Goal: Task Accomplishment & Management: Manage account settings

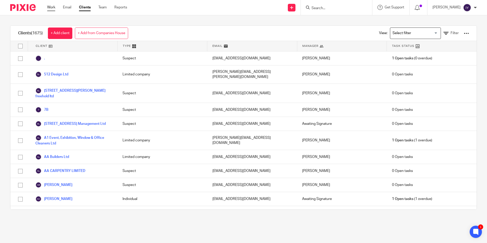
click at [51, 9] on link "Work" at bounding box center [51, 7] width 8 height 5
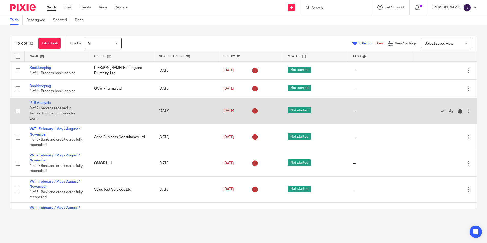
click at [46, 101] on td "PTR Analysis 0 of 2 · records received in Taxcalc for open ptr tasks for team" at bounding box center [56, 111] width 65 height 26
click at [45, 104] on link "PTR Analysis" at bounding box center [40, 103] width 21 height 4
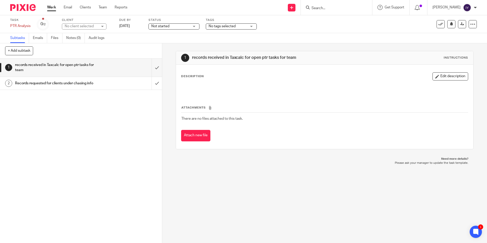
click at [56, 10] on link "Work" at bounding box center [51, 7] width 9 height 5
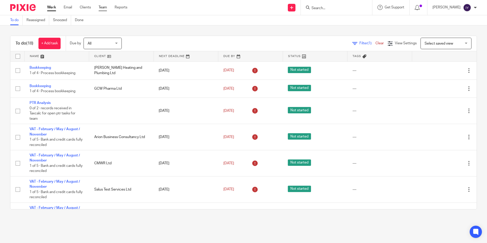
click at [105, 8] on link "Team" at bounding box center [103, 7] width 8 height 5
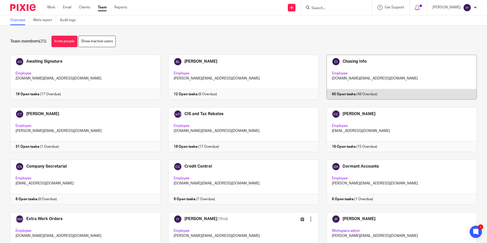
click at [376, 68] on link at bounding box center [398, 77] width 158 height 45
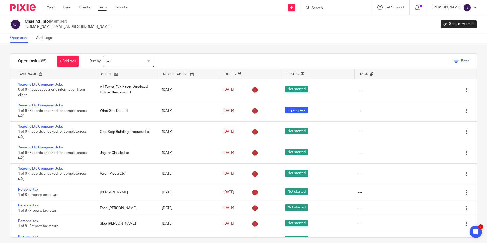
click at [461, 62] on span "Filter" at bounding box center [465, 61] width 8 height 4
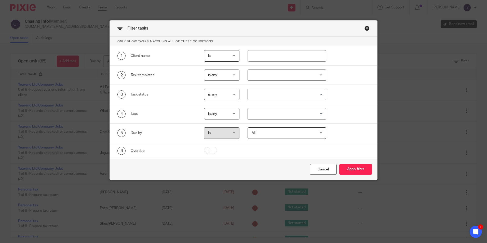
click at [268, 75] on div at bounding box center [287, 75] width 79 height 11
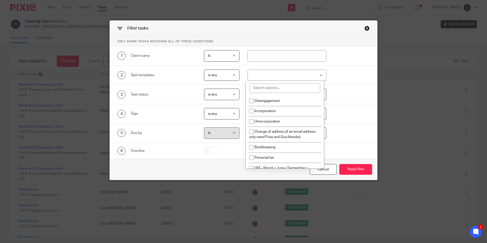
click at [231, 80] on span "is any" at bounding box center [220, 75] width 25 height 11
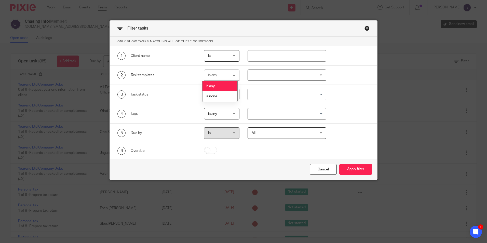
click at [254, 73] on div at bounding box center [287, 75] width 79 height 11
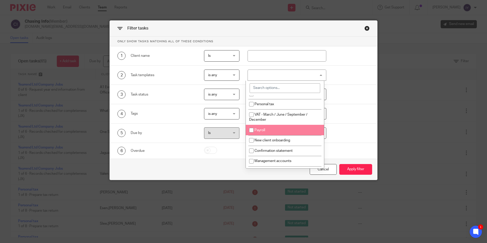
scroll to position [25, 0]
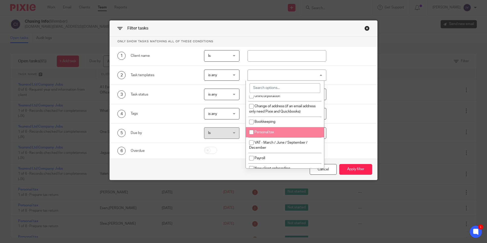
click at [281, 130] on li "Personal tax" at bounding box center [285, 132] width 78 height 10
checkbox input "true"
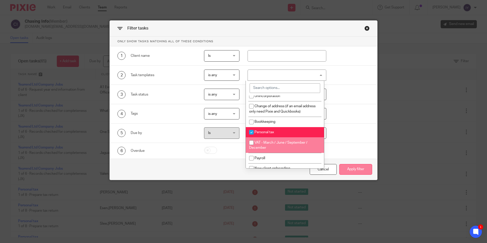
click at [346, 170] on button "Apply filter" at bounding box center [355, 169] width 33 height 11
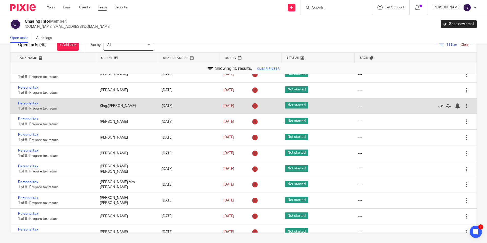
scroll to position [243, 0]
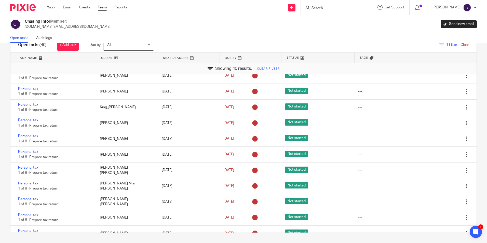
click at [105, 7] on link "Team" at bounding box center [102, 7] width 9 height 5
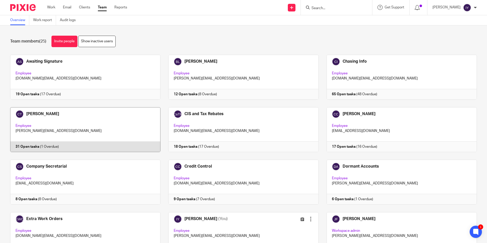
click at [79, 126] on link at bounding box center [81, 129] width 158 height 45
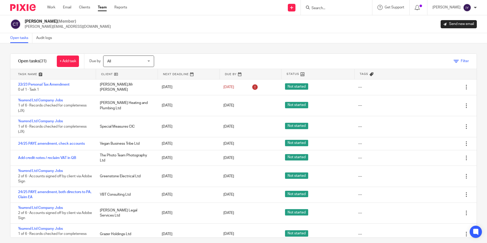
click at [454, 60] on icon at bounding box center [456, 61] width 5 height 5
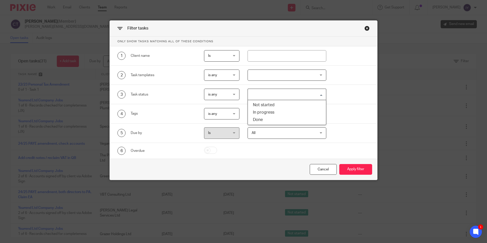
click at [273, 94] on input "Search for option" at bounding box center [285, 94] width 75 height 9
click at [345, 85] on div "3 Task status is any is any is any is none is_any Loading... Not started In pro…" at bounding box center [243, 94] width 267 height 19
click at [302, 95] on input "Search for option" at bounding box center [285, 94] width 75 height 9
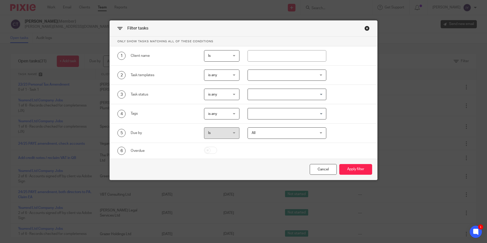
click at [353, 93] on div "3 Task status is any is any is any is none is_any Loading..." at bounding box center [240, 94] width 260 height 11
click at [307, 116] on input "Search for option" at bounding box center [285, 113] width 75 height 9
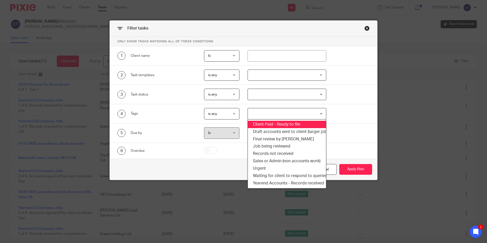
click at [284, 76] on div at bounding box center [287, 75] width 79 height 11
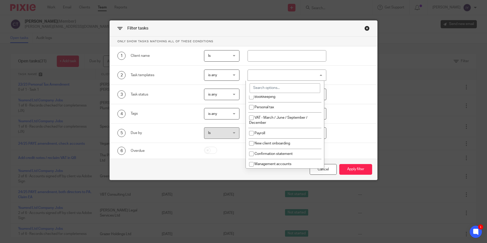
scroll to position [51, 0]
click at [287, 107] on li "Personal tax" at bounding box center [285, 107] width 78 height 10
checkbox input "true"
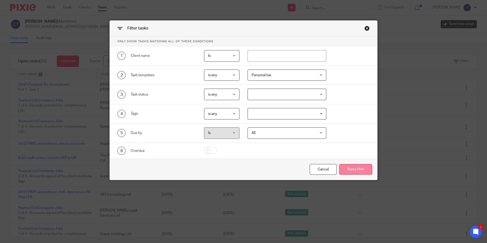
click at [342, 170] on button "Apply filter" at bounding box center [355, 169] width 33 height 11
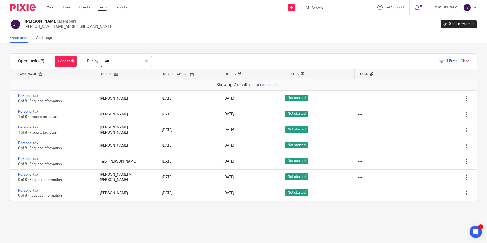
click at [183, 234] on div "Filter tasks Only show tasks matching all of these conditions 1 Client name Is …" at bounding box center [243, 143] width 487 height 200
click at [103, 8] on link "Team" at bounding box center [102, 7] width 9 height 5
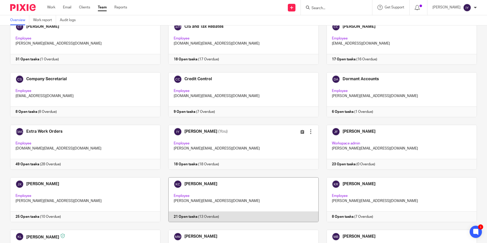
scroll to position [102, 0]
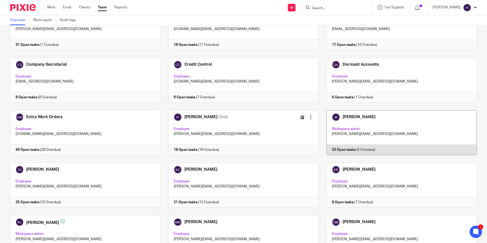
click at [381, 134] on link at bounding box center [398, 132] width 158 height 45
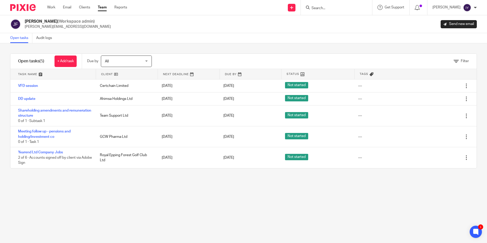
click at [101, 9] on link "Team" at bounding box center [102, 7] width 9 height 5
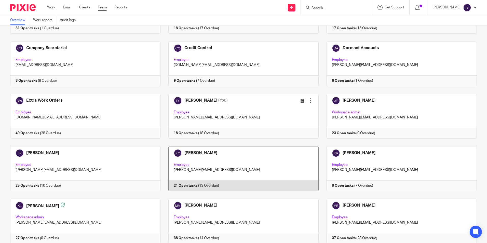
scroll to position [127, 0]
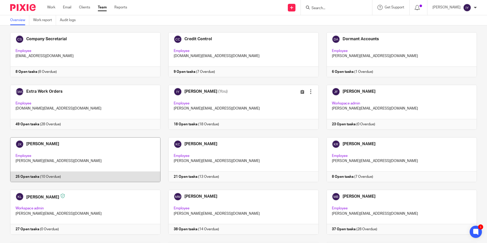
click at [110, 155] on link at bounding box center [81, 159] width 158 height 45
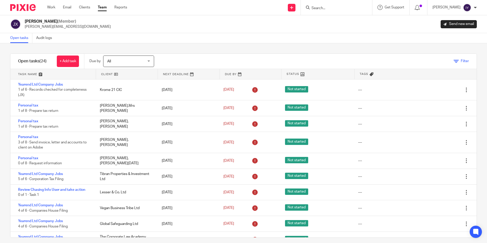
click at [454, 61] on icon at bounding box center [456, 61] width 5 height 5
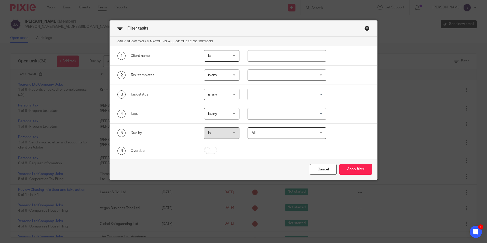
click at [260, 75] on div at bounding box center [287, 75] width 79 height 11
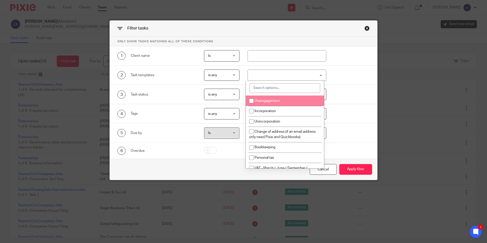
scroll to position [25, 0]
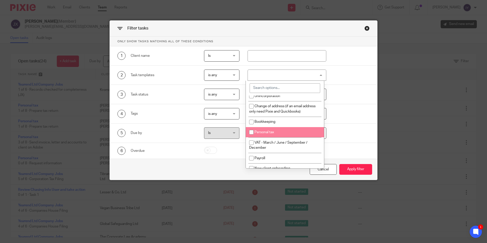
click at [273, 131] on span "Personal tax" at bounding box center [264, 132] width 20 height 4
checkbox input "true"
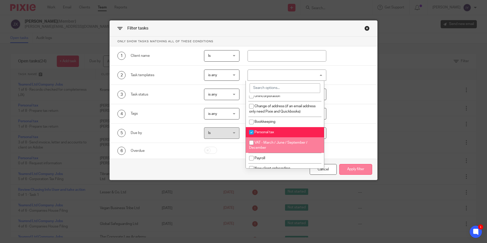
click at [346, 169] on button "Apply filter" at bounding box center [355, 169] width 33 height 11
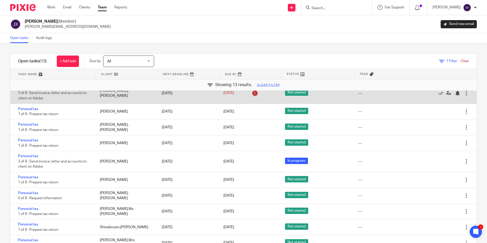
scroll to position [57, 0]
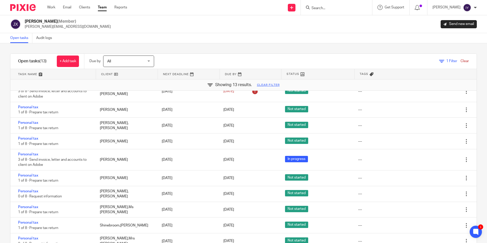
click at [105, 8] on link "Team" at bounding box center [102, 7] width 9 height 5
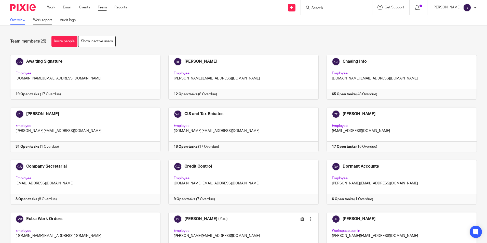
click at [47, 21] on link "Work report" at bounding box center [44, 20] width 23 height 10
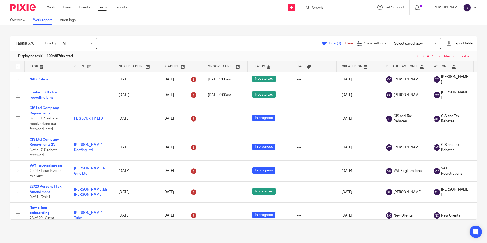
click at [322, 41] on div "Filter (1) Clear" at bounding box center [339, 43] width 35 height 5
click at [322, 43] on link "Filter (1)" at bounding box center [333, 44] width 23 height 4
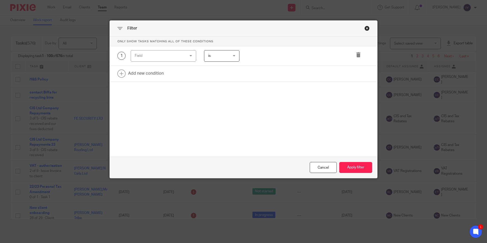
click at [164, 60] on div "Field" at bounding box center [159, 55] width 49 height 11
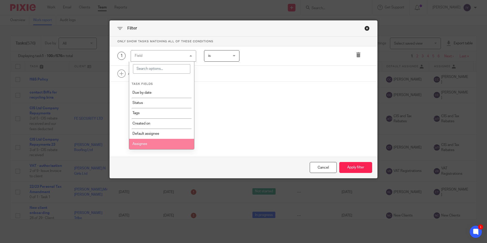
click at [162, 145] on li "Assignee" at bounding box center [161, 144] width 65 height 10
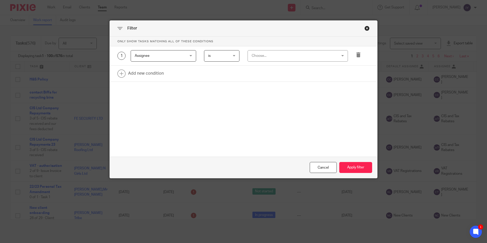
click at [213, 58] on span "is" at bounding box center [220, 55] width 25 height 11
click at [213, 76] on span "is not" at bounding box center [210, 77] width 9 height 4
click at [249, 57] on div "Choose..." at bounding box center [298, 55] width 100 height 11
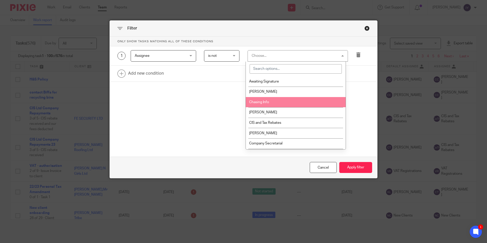
click at [257, 99] on li "Chasing Info" at bounding box center [296, 102] width 100 height 10
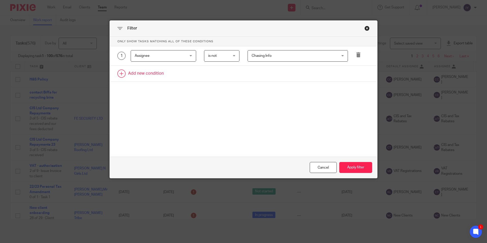
click at [173, 71] on link at bounding box center [243, 74] width 267 height 16
click at [173, 73] on div "Field" at bounding box center [159, 75] width 49 height 11
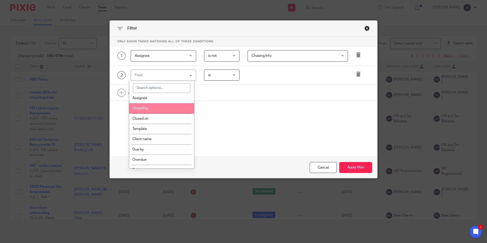
scroll to position [76, 0]
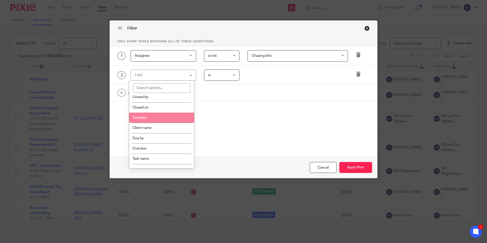
click at [172, 117] on li "Template" at bounding box center [161, 118] width 65 height 10
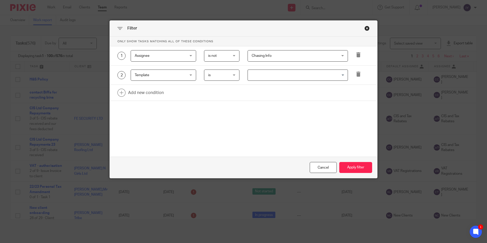
click at [229, 77] on span "is" at bounding box center [220, 75] width 25 height 11
click at [225, 96] on li "is not" at bounding box center [220, 96] width 35 height 10
click at [220, 77] on span "is not" at bounding box center [220, 75] width 25 height 11
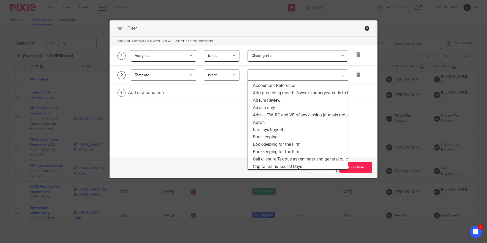
click at [256, 74] on input "Search for option" at bounding box center [296, 75] width 97 height 9
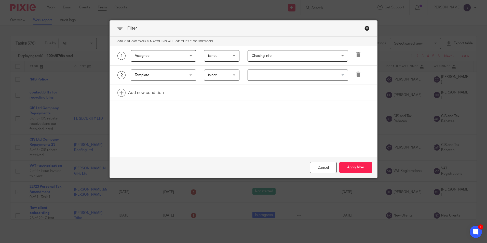
click at [228, 78] on span "is not" at bounding box center [220, 75] width 25 height 11
click at [228, 87] on li "is" at bounding box center [220, 86] width 35 height 10
click at [239, 79] on div "Loading..." at bounding box center [293, 75] width 108 height 11
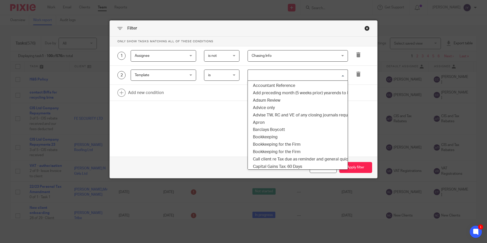
click at [248, 75] on input "Search for option" at bounding box center [296, 75] width 97 height 9
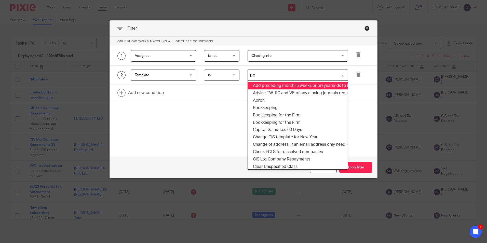
type input "per"
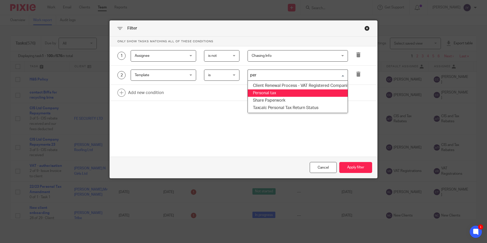
click at [258, 92] on li "Personal tax" at bounding box center [298, 92] width 100 height 7
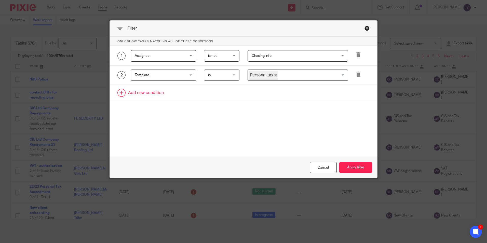
click at [186, 96] on link at bounding box center [243, 93] width 267 height 16
click at [186, 96] on div "Field" at bounding box center [163, 94] width 65 height 11
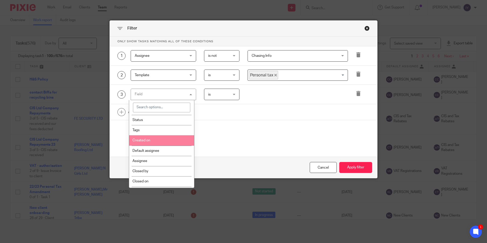
scroll to position [51, 0]
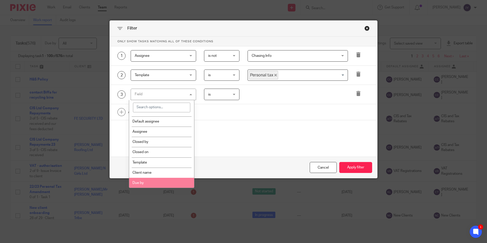
drag, startPoint x: 137, startPoint y: 182, endPoint x: 143, endPoint y: 180, distance: 6.4
click at [137, 182] on li "Due by" at bounding box center [161, 183] width 65 height 10
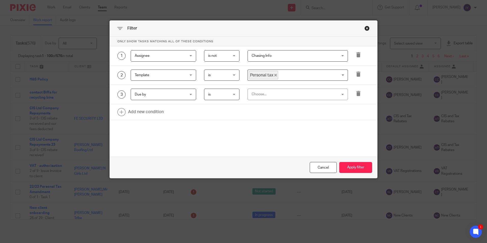
click at [266, 100] on div "Choose..." at bounding box center [298, 94] width 100 height 11
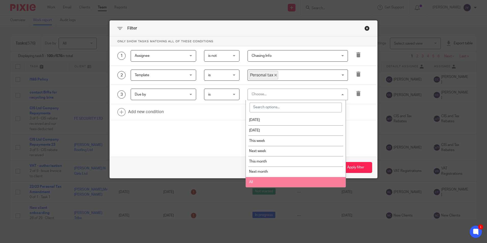
click at [259, 177] on li "All" at bounding box center [296, 182] width 100 height 10
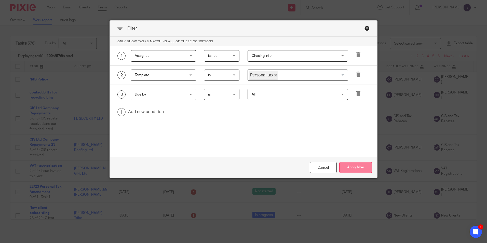
click at [355, 166] on button "Apply filter" at bounding box center [355, 167] width 33 height 11
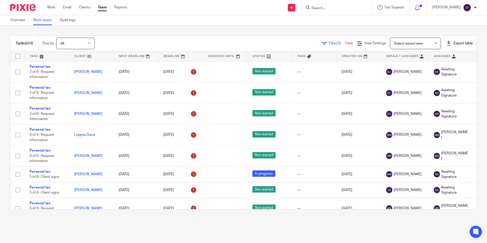
click at [446, 44] on div "Export table" at bounding box center [459, 43] width 27 height 5
click at [436, 61] on link "Excel spreadsheet" at bounding box center [447, 62] width 30 height 4
click at [297, 31] on div "Tasks (64) Due by All All Today Tomorrow This week Next week This month Next mo…" at bounding box center [243, 122] width 487 height 194
click at [52, 7] on link "Work" at bounding box center [51, 7] width 8 height 5
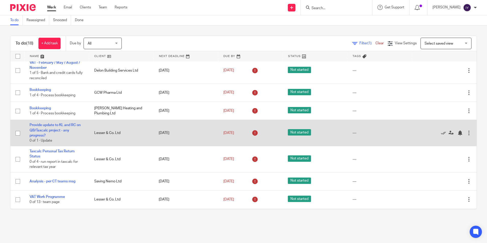
scroll to position [267, 0]
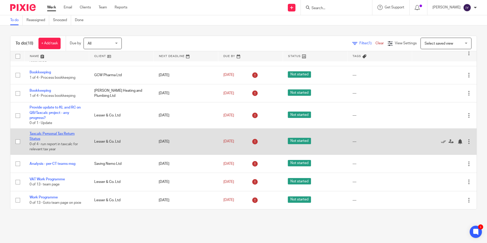
click at [38, 134] on link "Taxcalc Personal Tax Return Status" at bounding box center [52, 136] width 45 height 9
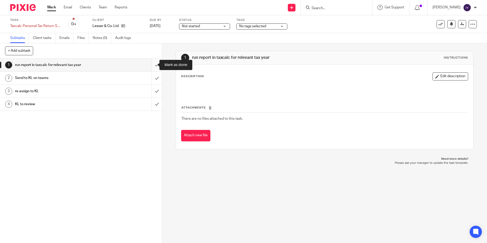
click at [152, 64] on input "submit" at bounding box center [81, 65] width 162 height 13
click at [154, 75] on input "submit" at bounding box center [81, 78] width 162 height 13
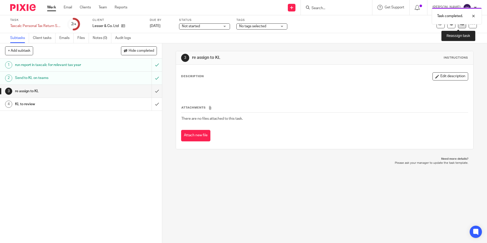
click at [460, 26] on icon at bounding box center [462, 24] width 4 height 4
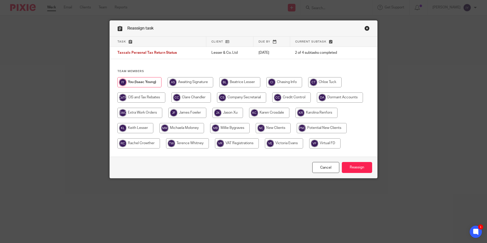
click at [141, 131] on input "radio" at bounding box center [135, 128] width 36 height 10
radio input "true"
click at [366, 166] on input "Reassign" at bounding box center [357, 167] width 30 height 11
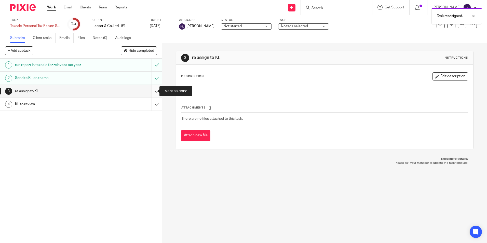
click at [152, 92] on input "submit" at bounding box center [81, 91] width 162 height 13
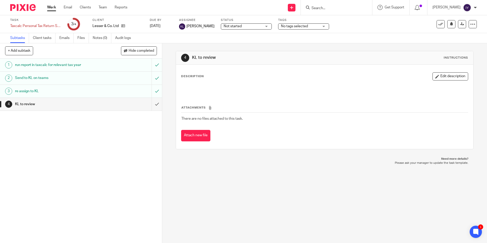
click at [340, 8] on input "Search" at bounding box center [334, 8] width 46 height 5
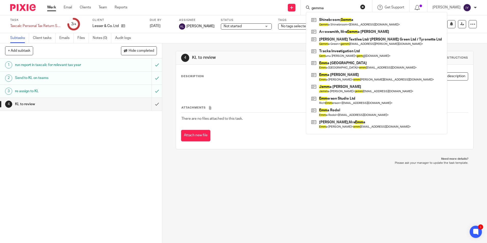
type input "gemma"
click button "submit" at bounding box center [0, 0] width 0 height 0
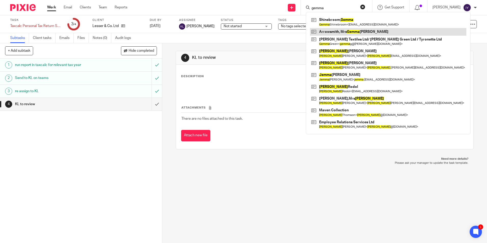
click at [360, 33] on link at bounding box center [388, 32] width 156 height 8
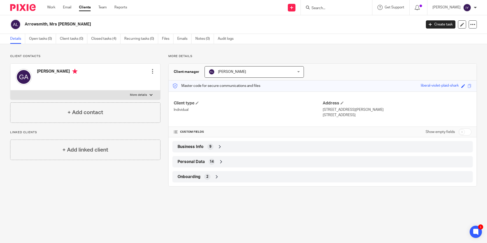
click at [331, 9] on input "Search" at bounding box center [334, 8] width 46 height 5
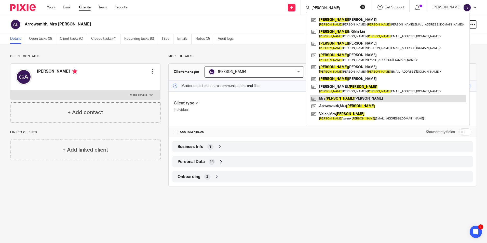
type input "[PERSON_NAME]"
click at [350, 98] on link at bounding box center [388, 99] width 156 height 8
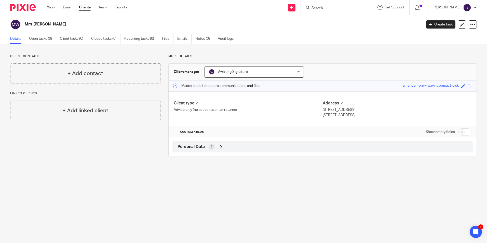
click at [323, 7] on input "Search" at bounding box center [334, 8] width 46 height 5
type input "a"
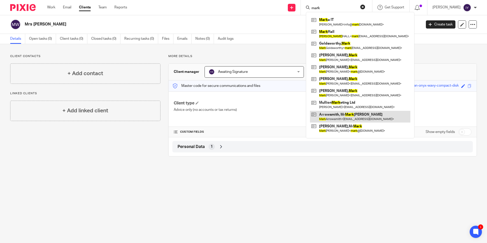
type input "mark"
click at [359, 117] on link at bounding box center [360, 117] width 100 height 12
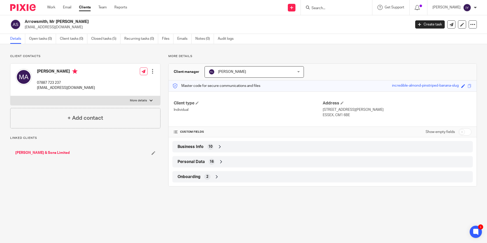
click at [356, 8] on input "Search" at bounding box center [334, 8] width 46 height 5
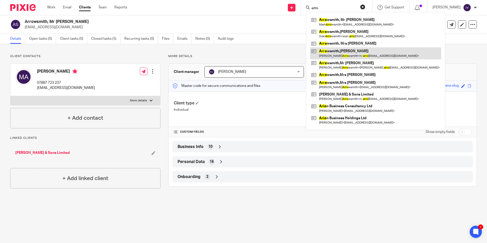
type input "arro"
click at [360, 50] on link at bounding box center [375, 53] width 131 height 12
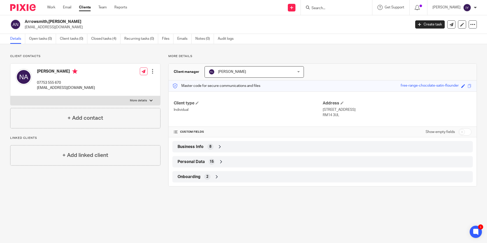
click at [327, 7] on input "Search" at bounding box center [334, 8] width 46 height 5
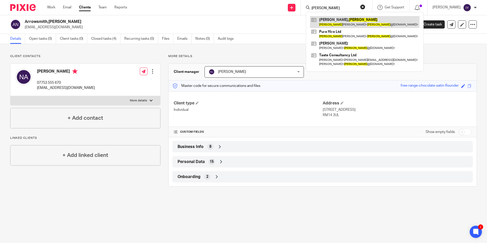
type input "[PERSON_NAME]"
click at [352, 17] on link at bounding box center [365, 22] width 110 height 12
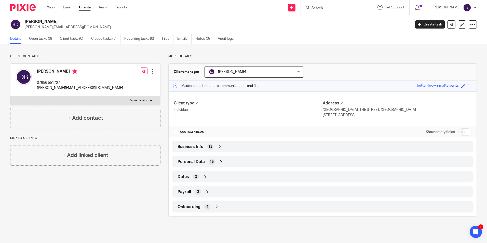
click at [352, 11] on div at bounding box center [336, 7] width 71 height 15
click at [352, 10] on input "Search" at bounding box center [334, 8] width 46 height 5
paste input "[PERSON_NAME]"
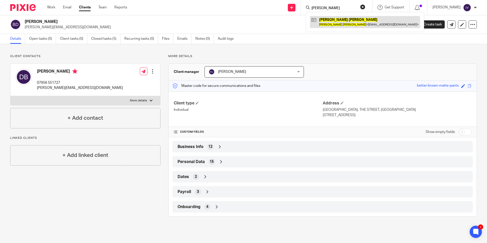
type input "[PERSON_NAME]"
click at [352, 20] on link at bounding box center [365, 22] width 110 height 12
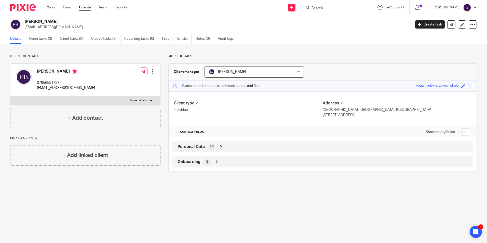
click at [342, 5] on form at bounding box center [338, 7] width 54 height 6
click at [341, 9] on input "Search" at bounding box center [334, 8] width 46 height 5
paste input "[PERSON_NAME]"
type input "[PERSON_NAME]"
click at [341, 18] on link at bounding box center [344, 20] width 69 height 8
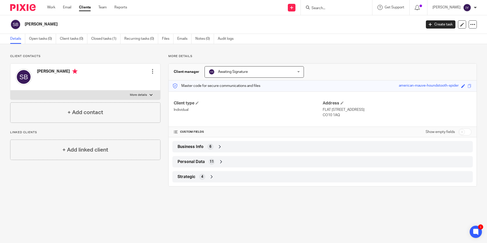
click at [351, 9] on input "Search" at bounding box center [334, 8] width 46 height 5
paste input "BAUER, SOPHIA"
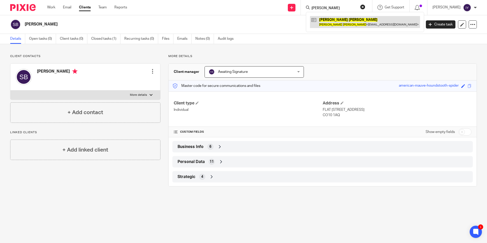
type input "BAUER, SOPHIA"
click at [349, 18] on link at bounding box center [365, 22] width 110 height 12
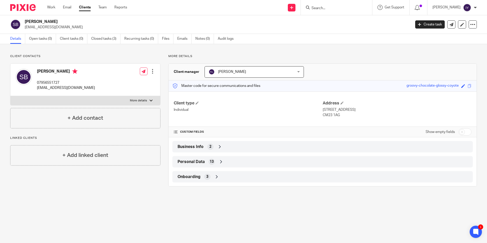
click at [328, 8] on input "Search" at bounding box center [334, 8] width 46 height 5
paste input "[PERSON_NAME]"
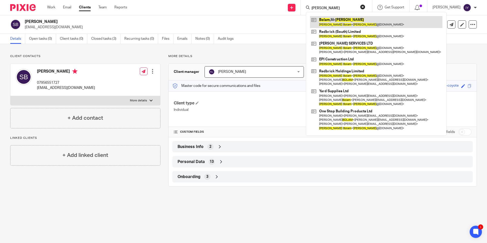
type input "[PERSON_NAME]"
click at [348, 21] on link at bounding box center [376, 22] width 132 height 12
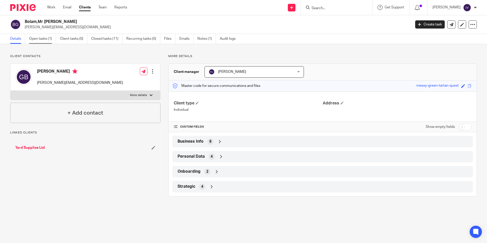
click at [45, 42] on link "Open tasks (1)" at bounding box center [42, 39] width 27 height 10
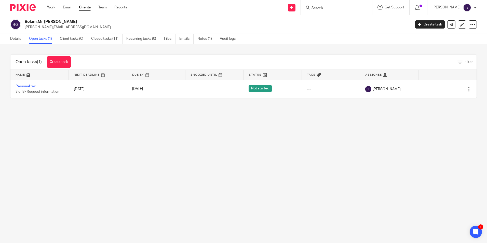
click at [334, 10] on input "Search" at bounding box center [334, 8] width 46 height 5
paste input "Ciritel, [PERSON_NAME]"
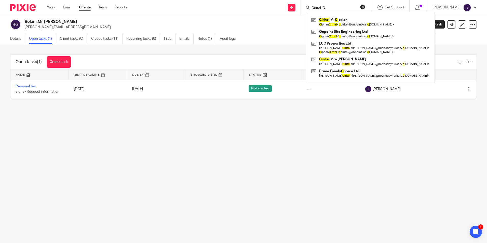
type input "Ciritel, C"
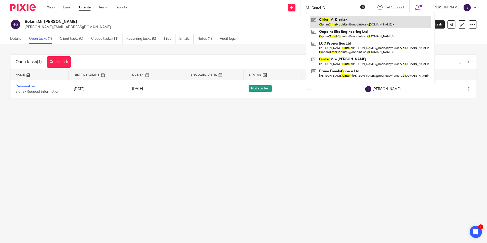
click at [347, 16] on link at bounding box center [370, 22] width 121 height 12
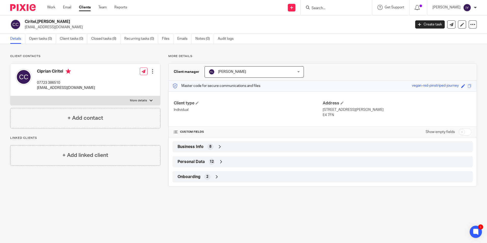
click at [345, 5] on form at bounding box center [338, 7] width 54 height 6
click at [342, 8] on input "Search" at bounding box center [334, 8] width 46 height 5
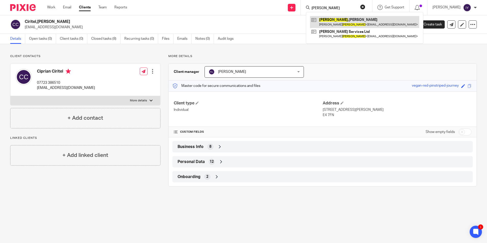
type input "coleman"
click at [342, 21] on link at bounding box center [364, 22] width 109 height 12
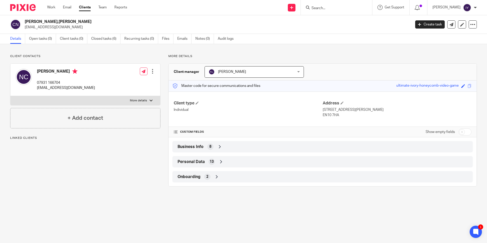
click at [344, 9] on input "Search" at bounding box center [334, 8] width 46 height 5
paste input "Garden Bling"
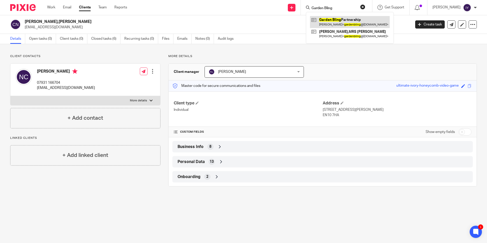
type input "Garden Bling"
click at [359, 24] on link at bounding box center [350, 22] width 80 height 12
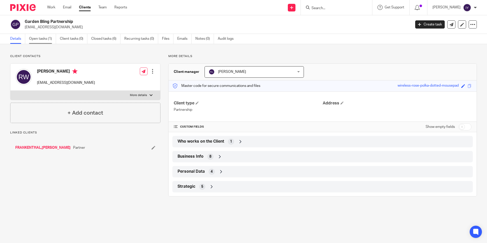
click at [52, 38] on link "Open tasks (1)" at bounding box center [42, 39] width 27 height 10
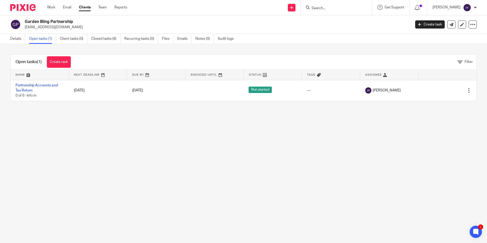
click at [333, 10] on input "Search" at bounding box center [334, 8] width 46 height 5
paste input "MARRIOTT, [GEOGRAPHIC_DATA]"
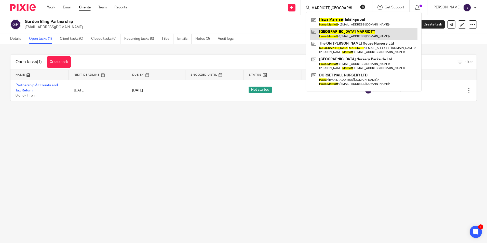
type input "MARRIOTT, [GEOGRAPHIC_DATA]"
click at [340, 35] on link at bounding box center [364, 34] width 108 height 12
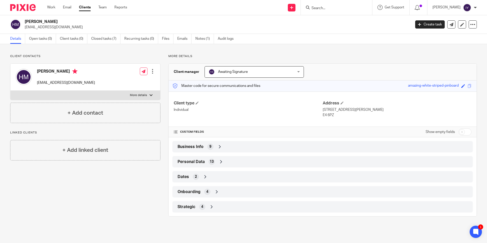
click at [341, 10] on input "Search" at bounding box center [334, 8] width 46 height 5
paste input "[PERSON_NAME]"
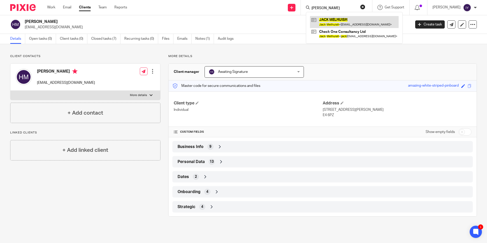
type input "[PERSON_NAME]"
click at [348, 19] on link at bounding box center [354, 22] width 89 height 12
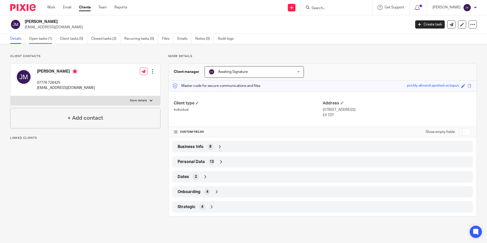
click at [36, 37] on link "Open tasks (1)" at bounding box center [42, 39] width 27 height 10
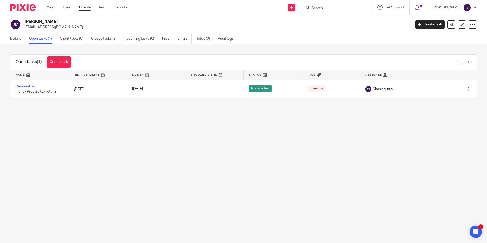
click at [326, 6] on input "Search" at bounding box center [334, 8] width 46 height 5
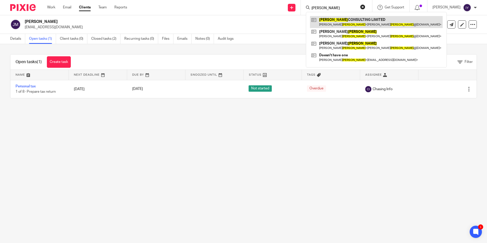
type input "pilley"
click at [342, 22] on link at bounding box center [376, 22] width 133 height 12
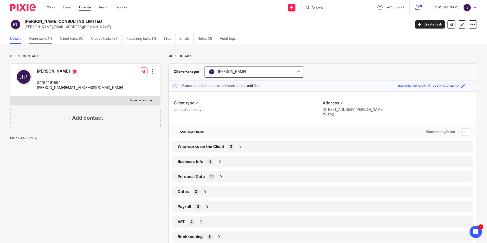
click at [55, 41] on link "Open tasks (1)" at bounding box center [42, 39] width 27 height 10
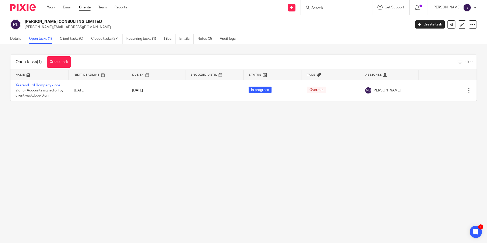
click at [357, 10] on input "Search" at bounding box center [334, 8] width 46 height 5
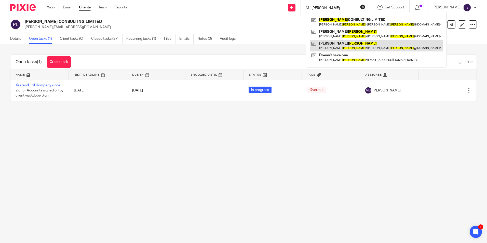
type input "[PERSON_NAME]"
click at [348, 45] on link at bounding box center [376, 46] width 133 height 12
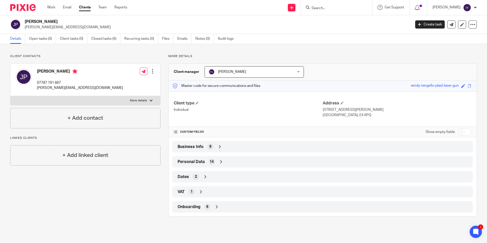
click at [325, 9] on input "Search" at bounding box center [334, 8] width 46 height 5
paste input "[PERSON_NAME]"
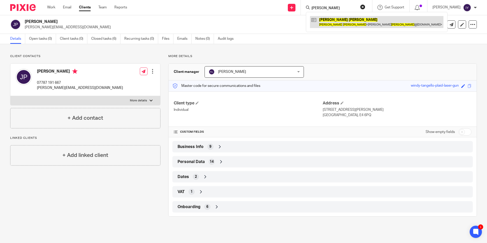
type input "[PERSON_NAME]"
click at [343, 21] on link at bounding box center [376, 22] width 133 height 12
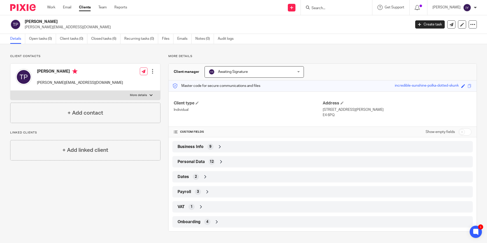
click at [324, 9] on input "Search" at bounding box center [334, 8] width 46 height 5
paste input "[PERSON_NAME]"
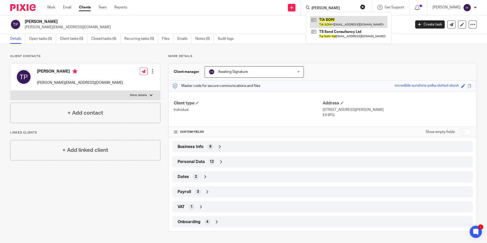
type input "[PERSON_NAME]"
click at [346, 20] on link at bounding box center [348, 22] width 77 height 12
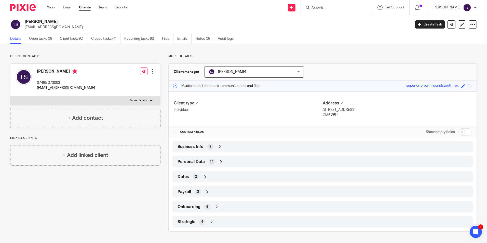
click at [335, 8] on input "Search" at bounding box center [334, 8] width 46 height 5
paste input "Stonewater House Vegan B & B"
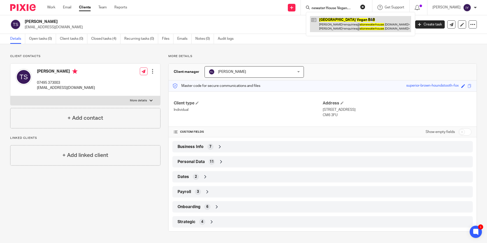
type input "Stonewater House Vegan B & B"
click at [344, 21] on link at bounding box center [360, 24] width 101 height 16
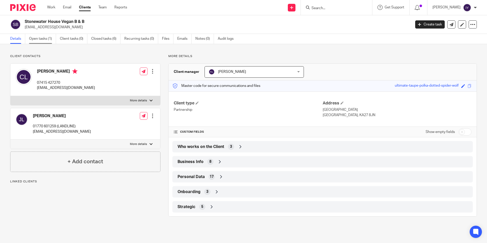
click at [48, 38] on link "Open tasks (1)" at bounding box center [42, 39] width 27 height 10
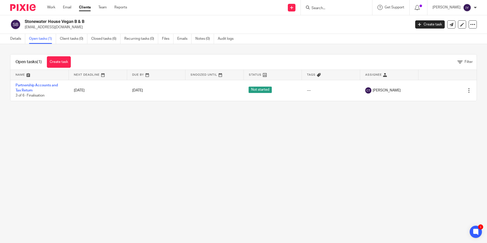
click at [325, 8] on input "Search" at bounding box center [334, 8] width 46 height 5
paste input "Williams, John"
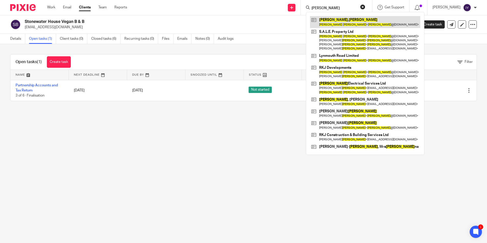
type input "Williams, John"
click at [347, 22] on link at bounding box center [365, 22] width 110 height 12
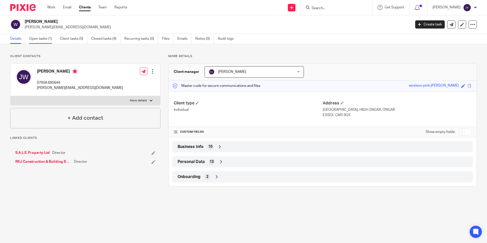
click at [49, 38] on link "Open tasks (1)" at bounding box center [42, 39] width 27 height 10
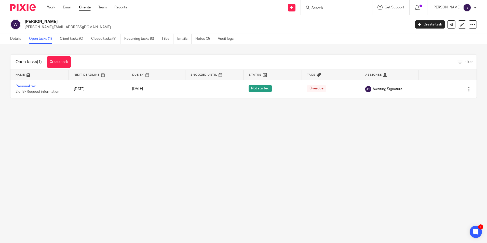
click at [337, 6] on input "Search" at bounding box center [334, 8] width 46 height 5
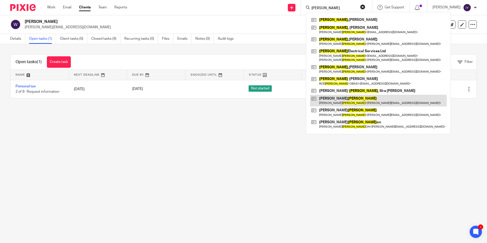
type input "[PERSON_NAME]"
click at [351, 101] on link at bounding box center [378, 101] width 137 height 12
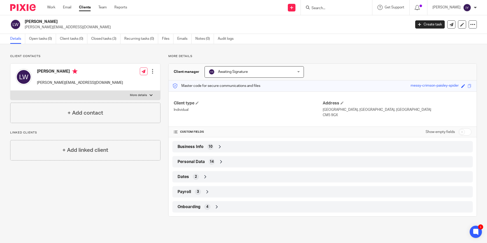
click at [343, 9] on input "Search" at bounding box center [334, 8] width 46 height 5
paste input "WILLIAMS, SARAH"
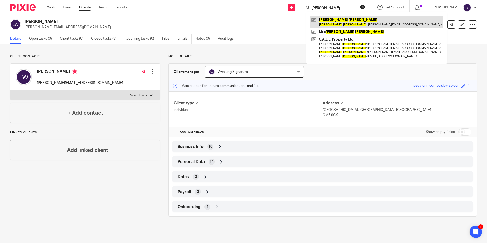
type input "WILLIAMS, SARAH"
click at [343, 20] on link at bounding box center [376, 22] width 133 height 12
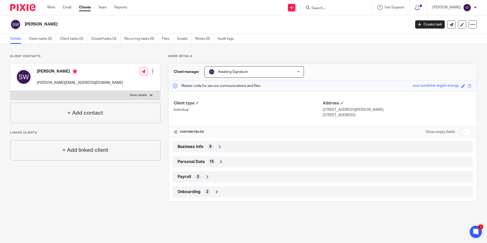
click at [334, 8] on input "Search" at bounding box center [334, 8] width 46 height 5
paste input "[PERSON_NAME]"
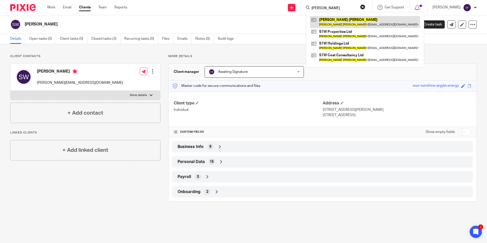
type input "[PERSON_NAME]"
click at [333, 20] on link at bounding box center [365, 22] width 110 height 12
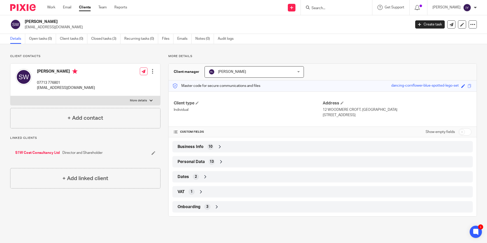
click at [310, 51] on div "Client contacts [PERSON_NAME] 07713 776801 [EMAIL_ADDRESS][DOMAIN_NAME] Edit co…" at bounding box center [243, 135] width 487 height 183
click at [53, 8] on link "Work" at bounding box center [51, 7] width 8 height 5
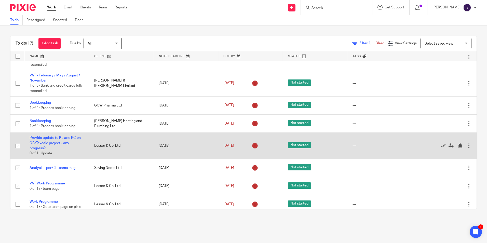
scroll to position [241, 0]
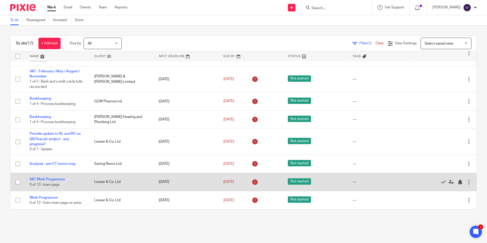
click at [466, 184] on div at bounding box center [468, 182] width 5 height 5
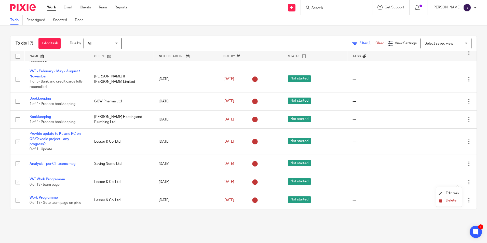
click at [453, 200] on span "Delete" at bounding box center [451, 201] width 11 height 4
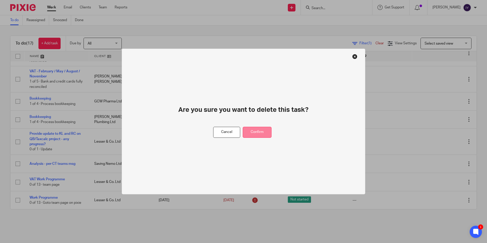
click at [260, 128] on button "Confirm" at bounding box center [257, 132] width 29 height 11
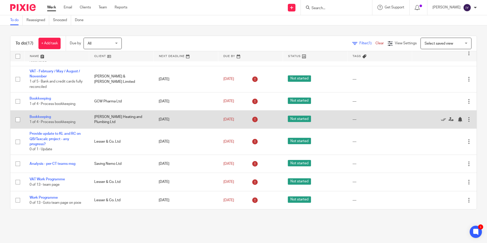
scroll to position [223, 0]
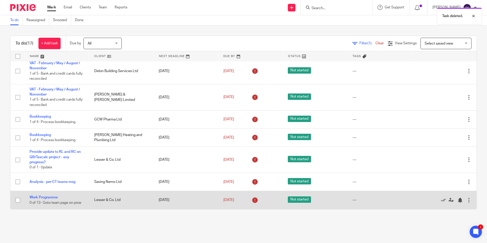
click at [466, 201] on div at bounding box center [468, 200] width 5 height 5
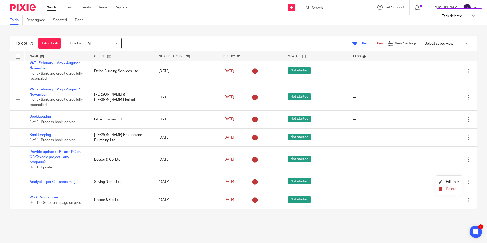
click at [439, 190] on icon "submit" at bounding box center [441, 189] width 4 height 4
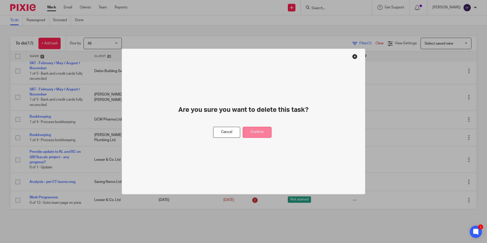
click at [255, 133] on button "Confirm" at bounding box center [257, 132] width 29 height 11
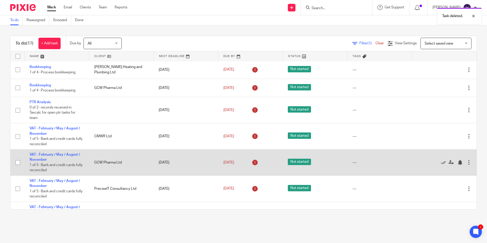
scroll to position [0, 0]
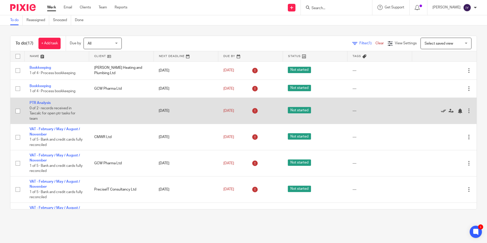
click at [441, 111] on icon at bounding box center [443, 111] width 5 height 5
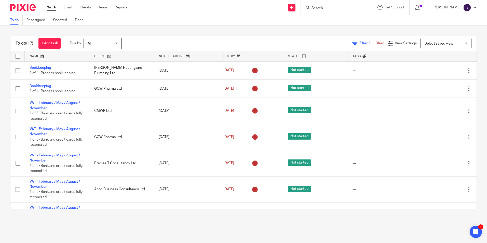
click at [339, 9] on input "Search" at bounding box center [334, 8] width 46 height 5
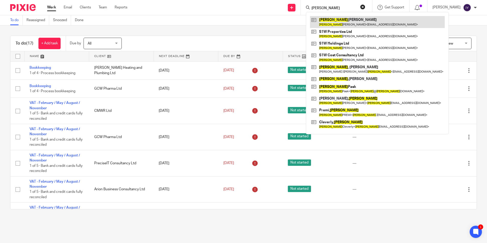
type input "simone"
click at [353, 21] on link at bounding box center [377, 22] width 135 height 12
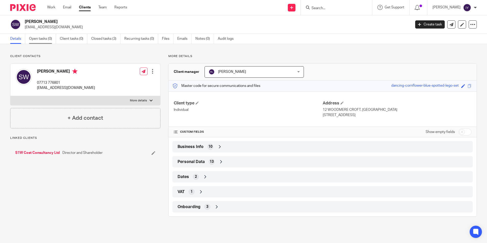
click at [42, 36] on link "Open tasks (0)" at bounding box center [42, 39] width 27 height 10
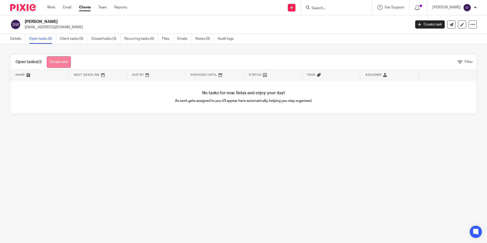
click at [70, 64] on link "Create task" at bounding box center [59, 61] width 24 height 11
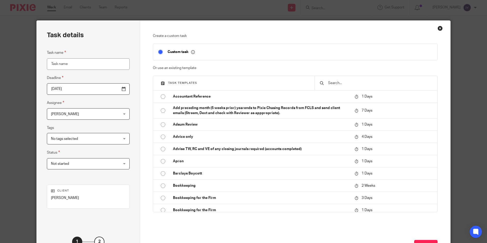
click at [381, 83] on input "text" at bounding box center [380, 83] width 105 height 6
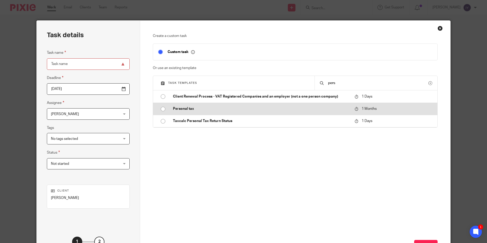
type input "pers"
click at [338, 113] on td "Personal tax" at bounding box center [260, 109] width 184 height 12
type input "2025-10-19"
type input "Personal tax"
checkbox input "false"
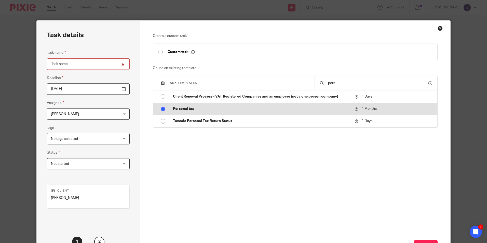
radio input "true"
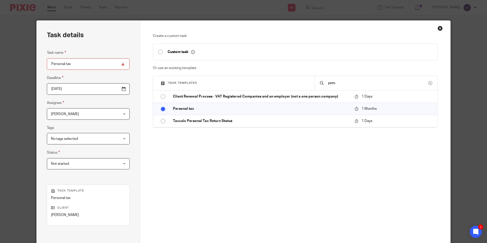
click at [99, 115] on span "[PERSON_NAME]" at bounding box center [82, 114] width 63 height 11
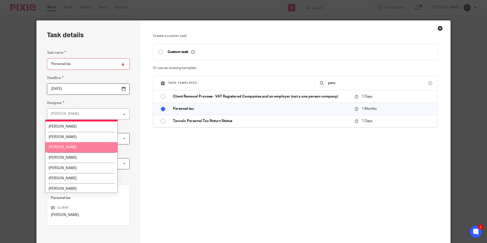
scroll to position [127, 0]
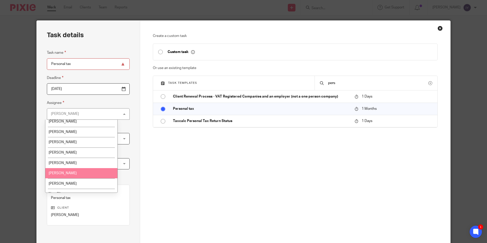
click at [88, 171] on li "Michaela Moloney" at bounding box center [81, 173] width 72 height 10
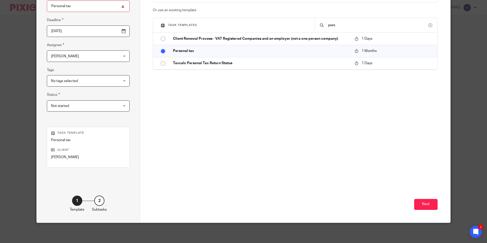
scroll to position [58, 0]
click at [418, 201] on button "Next" at bounding box center [425, 204] width 23 height 11
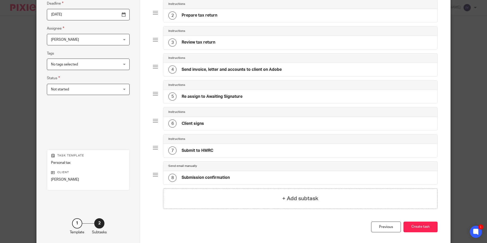
scroll to position [76, 0]
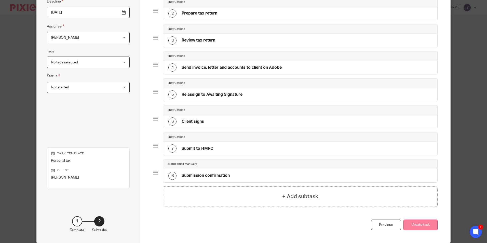
click at [424, 222] on button "Create task" at bounding box center [421, 225] width 34 height 11
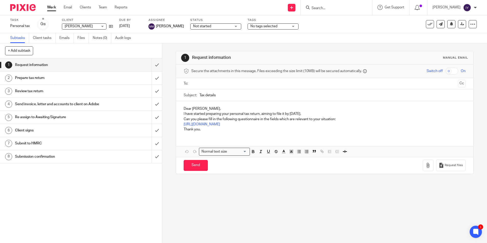
click at [333, 9] on input "Search" at bounding box center [334, 8] width 46 height 5
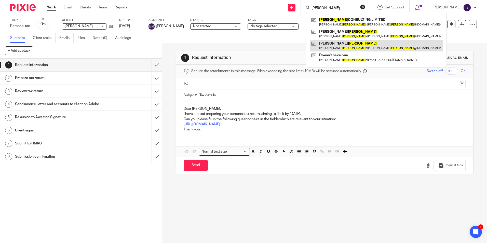
type input "[PERSON_NAME]"
click at [353, 43] on link at bounding box center [376, 46] width 133 height 12
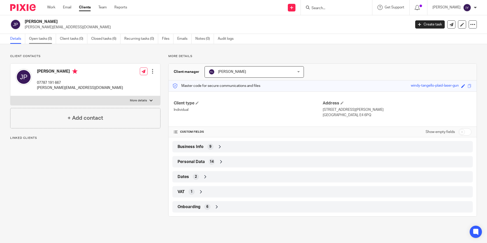
click at [48, 39] on link "Open tasks (0)" at bounding box center [42, 39] width 27 height 10
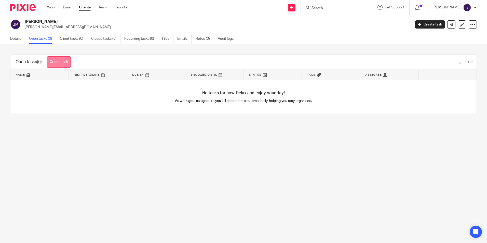
click at [69, 61] on link "Create task" at bounding box center [59, 61] width 24 height 11
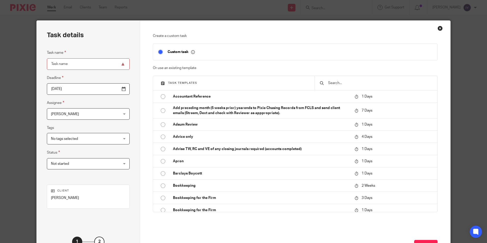
click at [344, 85] on input "text" at bounding box center [380, 83] width 105 height 6
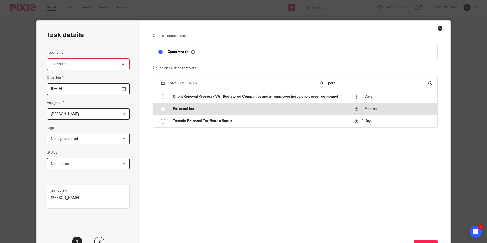
type input "pers"
click at [199, 110] on p "Personal tax" at bounding box center [261, 108] width 177 height 5
type input "2025-10-19"
type input "Personal tax"
checkbox input "false"
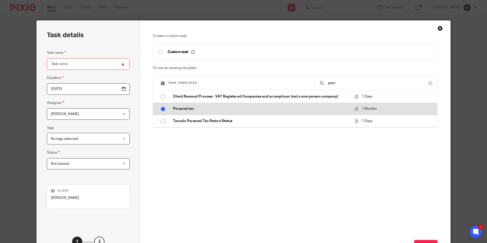
radio input "true"
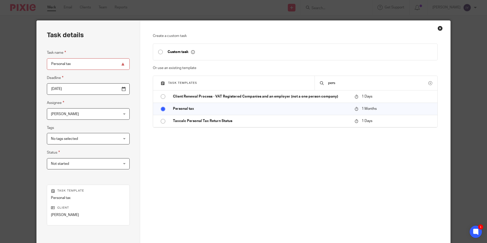
click at [84, 117] on span "[PERSON_NAME]" at bounding box center [82, 114] width 63 height 11
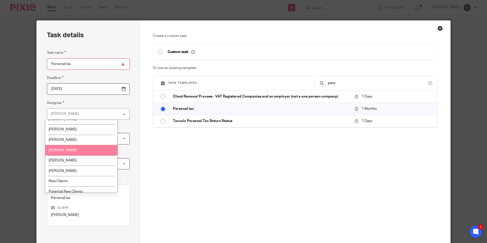
scroll to position [153, 0]
click at [95, 152] on li "[PERSON_NAME]" at bounding box center [81, 148] width 72 height 10
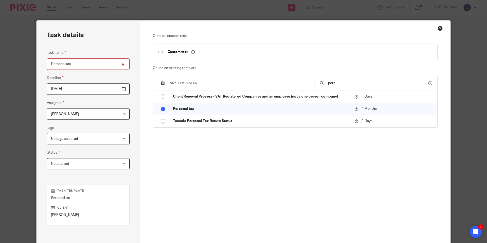
click at [146, 156] on div "Create a custom task Custom task Or use an existing template Task templates per…" at bounding box center [295, 151] width 310 height 260
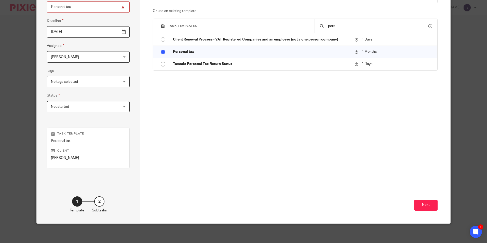
scroll to position [58, 0]
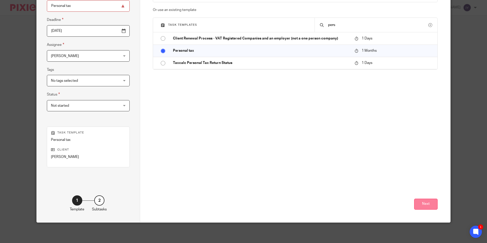
click at [422, 205] on button "Next" at bounding box center [425, 204] width 23 height 11
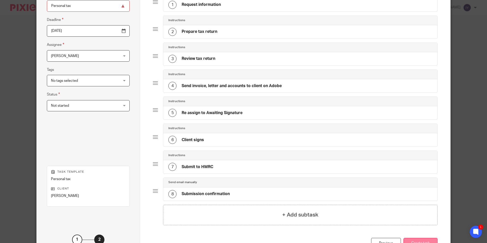
click at [413, 240] on button "Create task" at bounding box center [421, 243] width 34 height 11
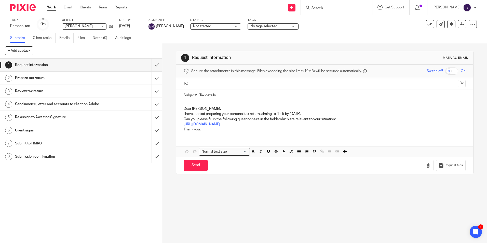
click at [341, 9] on input "Search" at bounding box center [334, 8] width 46 height 5
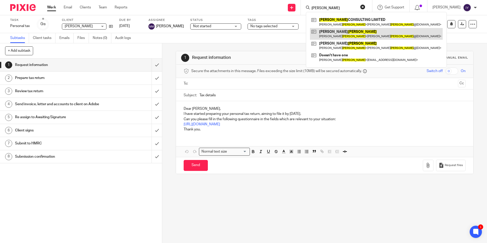
type input "[PERSON_NAME]"
click at [368, 38] on link at bounding box center [376, 34] width 133 height 12
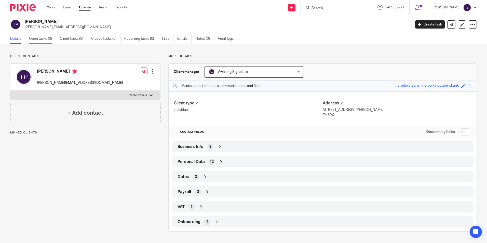
click at [43, 42] on link "Open tasks (0)" at bounding box center [42, 39] width 27 height 10
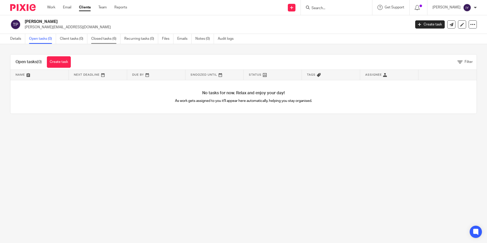
click at [101, 38] on link "Closed tasks (6)" at bounding box center [105, 39] width 29 height 10
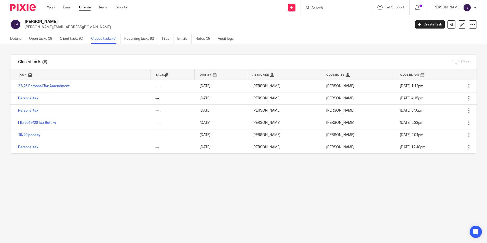
click at [46, 42] on link "Open tasks (0)" at bounding box center [42, 39] width 27 height 10
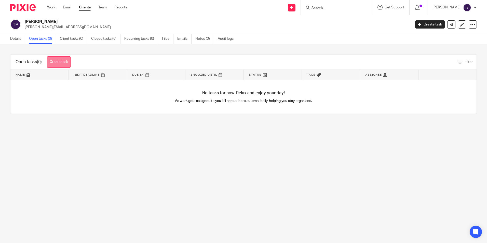
click at [61, 60] on link "Create task" at bounding box center [59, 61] width 24 height 11
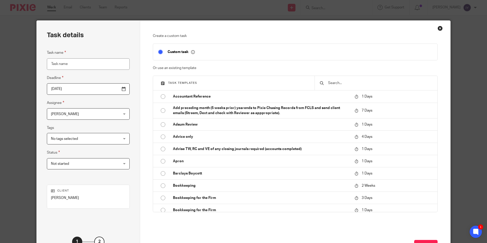
click at [354, 85] on input "text" at bounding box center [380, 83] width 105 height 6
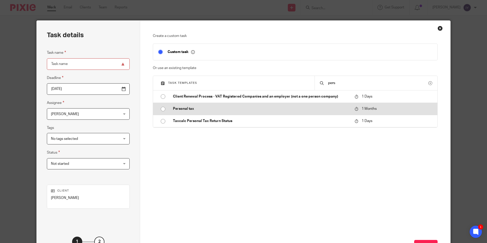
type input "pers"
click at [198, 111] on p "Personal tax" at bounding box center [261, 108] width 177 height 5
type input "2025-10-19"
type input "Personal tax"
checkbox input "false"
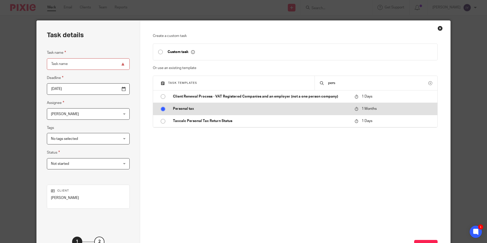
radio input "true"
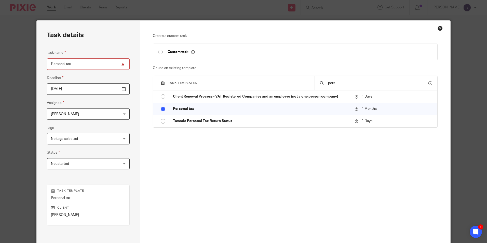
click at [93, 117] on span "[PERSON_NAME]" at bounding box center [82, 114] width 63 height 11
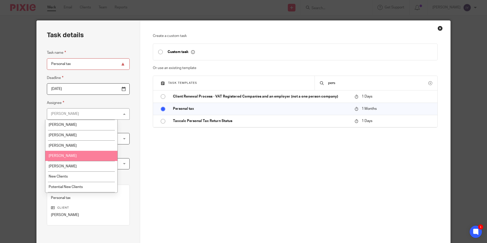
scroll to position [153, 0]
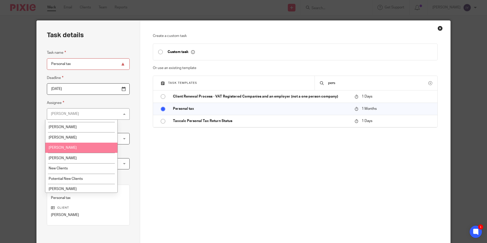
click at [96, 150] on li "[PERSON_NAME]" at bounding box center [81, 148] width 72 height 10
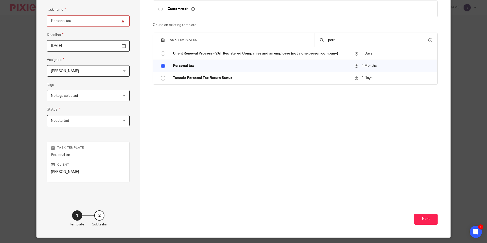
scroll to position [58, 0]
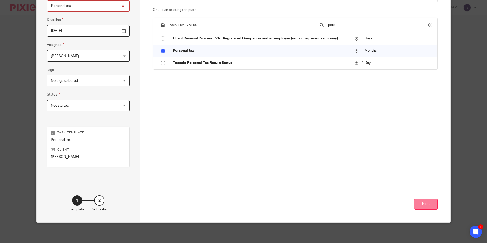
click at [422, 201] on button "Next" at bounding box center [425, 204] width 23 height 11
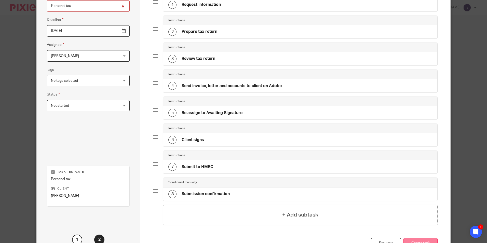
click at [421, 241] on button "Create task" at bounding box center [421, 243] width 34 height 11
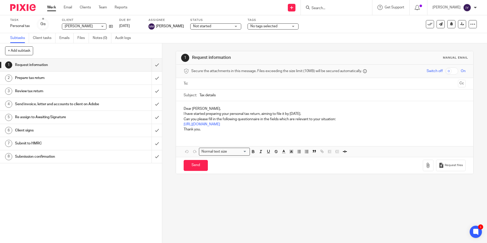
click at [350, 9] on input "Search" at bounding box center [334, 8] width 46 height 5
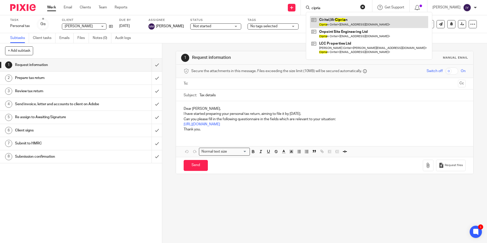
type input "cipria"
click at [350, 19] on link at bounding box center [369, 22] width 118 height 12
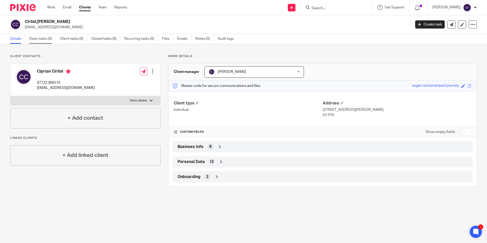
click at [41, 40] on link "Open tasks (0)" at bounding box center [42, 39] width 27 height 10
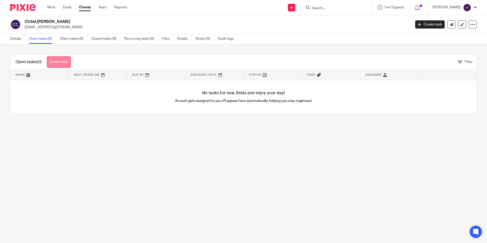
click at [68, 61] on link "Create task" at bounding box center [59, 61] width 24 height 11
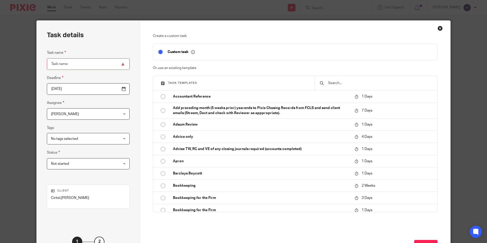
click at [358, 82] on input "text" at bounding box center [380, 83] width 105 height 6
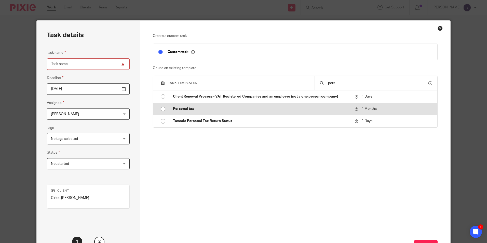
type input "pers"
click at [268, 109] on p "Personal tax" at bounding box center [261, 108] width 177 height 5
type input "2025-10-19"
type input "Personal tax"
checkbox input "false"
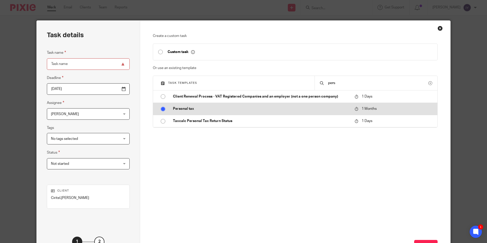
radio input "true"
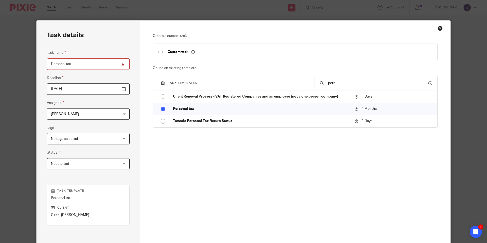
click at [76, 113] on span "[PERSON_NAME]" at bounding box center [82, 114] width 63 height 11
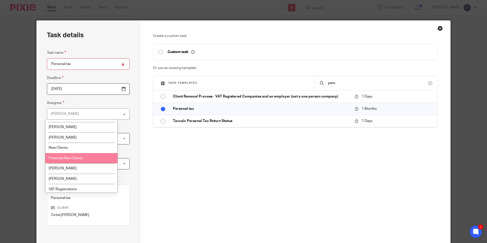
scroll to position [178, 0]
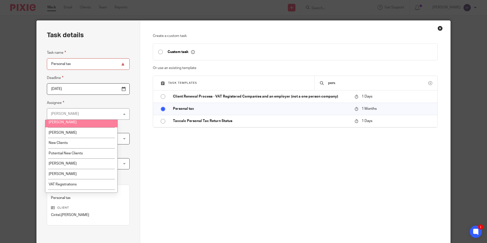
click at [89, 123] on li "[PERSON_NAME]" at bounding box center [81, 122] width 72 height 10
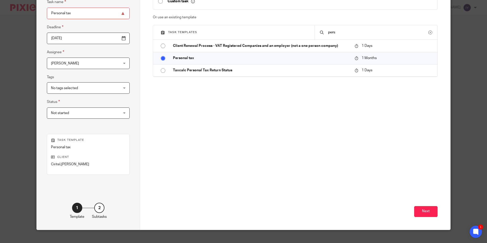
scroll to position [51, 0]
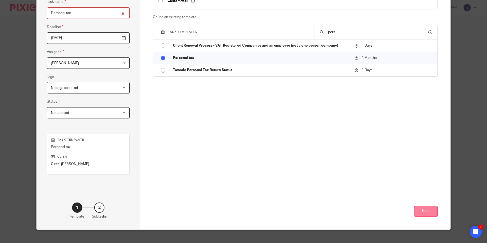
click at [431, 213] on button "Next" at bounding box center [425, 211] width 23 height 11
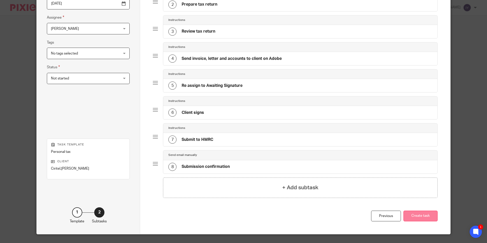
scroll to position [97, 0]
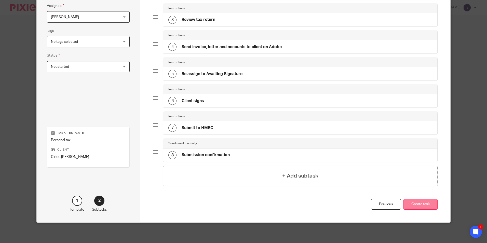
click at [425, 206] on button "Create task" at bounding box center [421, 204] width 34 height 11
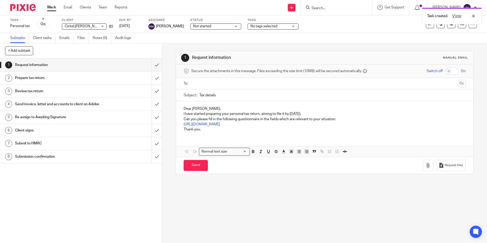
click at [307, 42] on div "Subtasks Client tasks Emails Files Notes (0) Audit logs" at bounding box center [243, 38] width 487 height 10
click at [343, 10] on input "Search" at bounding box center [334, 8] width 46 height 5
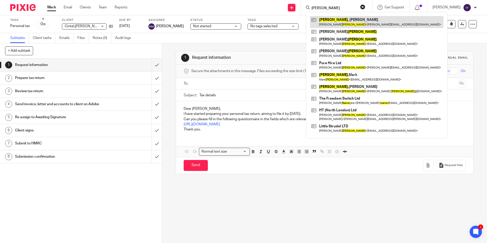
type input "[PERSON_NAME]"
click at [342, 18] on link at bounding box center [376, 22] width 133 height 12
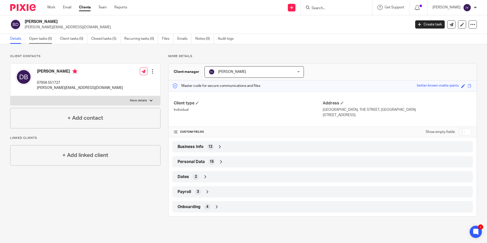
click at [49, 43] on link "Open tasks (0)" at bounding box center [42, 39] width 27 height 10
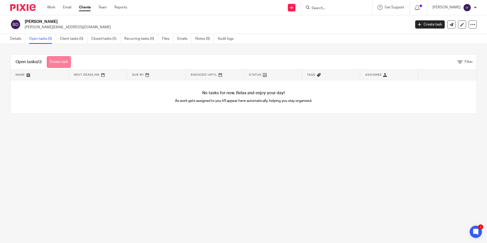
click at [64, 63] on link "Create task" at bounding box center [59, 61] width 24 height 11
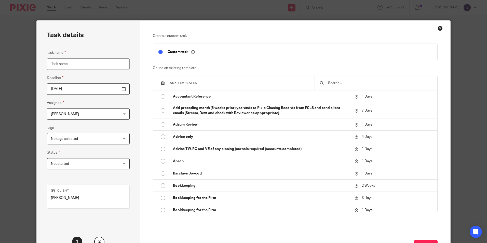
click at [356, 84] on input "text" at bounding box center [380, 83] width 105 height 6
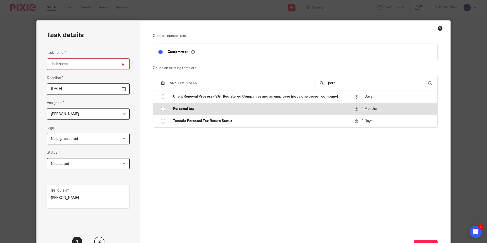
type input "pers"
click at [219, 109] on p "Personal tax" at bounding box center [261, 108] width 177 height 5
type input "2025-10-19"
type input "Personal tax"
checkbox input "false"
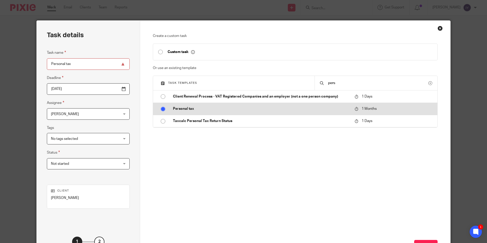
radio input "true"
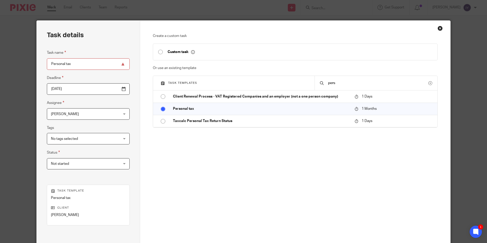
click at [90, 118] on span "[PERSON_NAME]" at bounding box center [82, 114] width 63 height 11
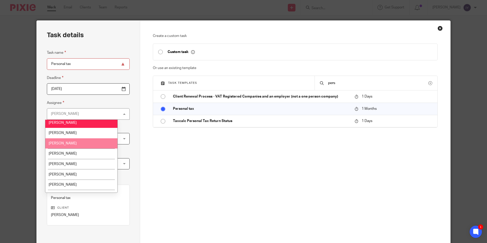
scroll to position [127, 0]
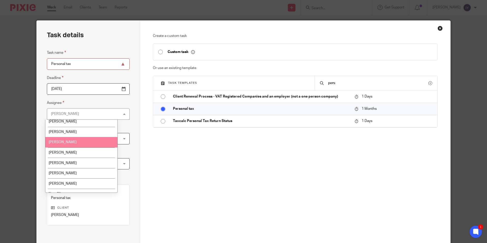
click at [91, 141] on li "[PERSON_NAME]" at bounding box center [81, 142] width 72 height 10
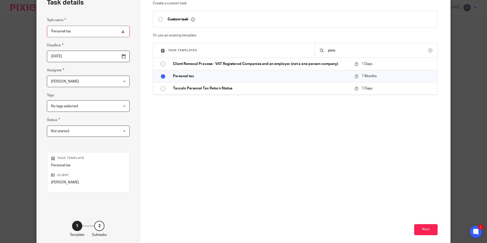
scroll to position [58, 0]
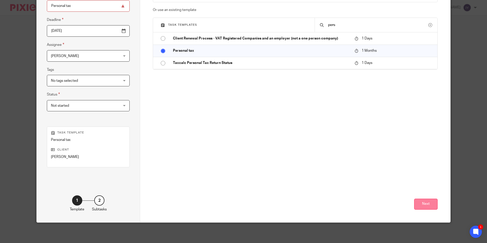
click at [429, 207] on button "Next" at bounding box center [425, 204] width 23 height 11
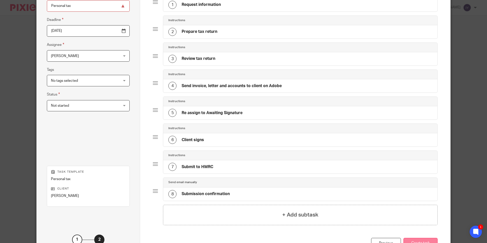
click at [413, 238] on button "Create task" at bounding box center [421, 243] width 34 height 11
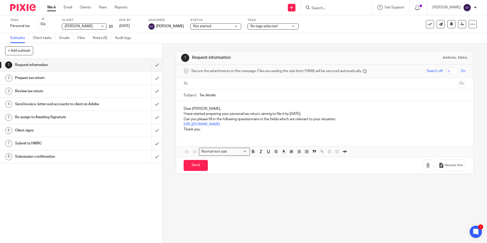
click at [342, 10] on div "Task created. View" at bounding box center [363, 14] width 238 height 19
click at [331, 9] on input "Search" at bounding box center [334, 8] width 46 height 5
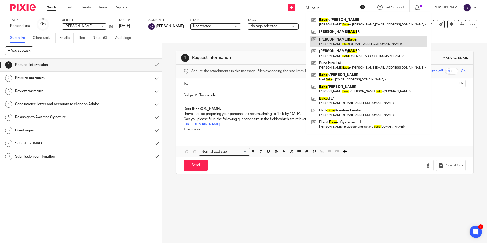
type input "baue"
click at [355, 41] on link at bounding box center [368, 42] width 117 height 12
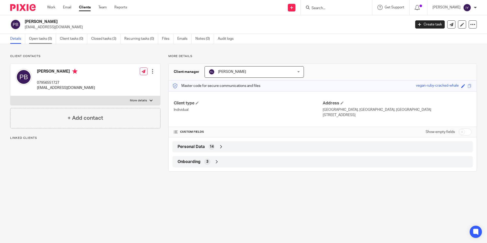
click at [45, 39] on link "Open tasks (0)" at bounding box center [42, 39] width 27 height 10
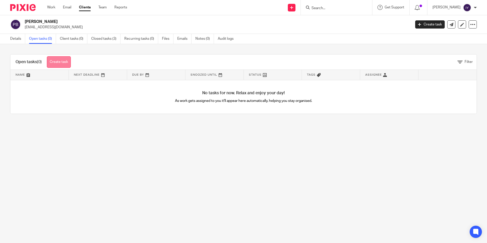
click at [61, 63] on link "Create task" at bounding box center [59, 61] width 24 height 11
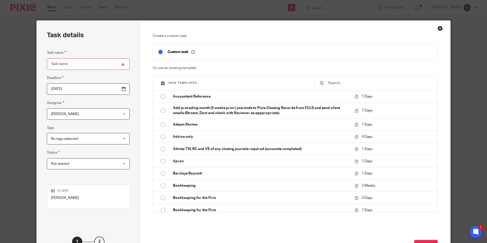
click at [353, 82] on input "text" at bounding box center [380, 83] width 105 height 6
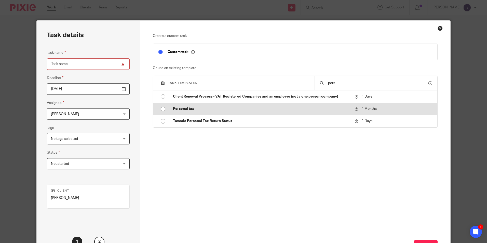
type input "pers"
click at [230, 110] on p "Personal tax" at bounding box center [261, 108] width 177 height 5
type input "[DATE]"
type input "Personal tax"
checkbox input "false"
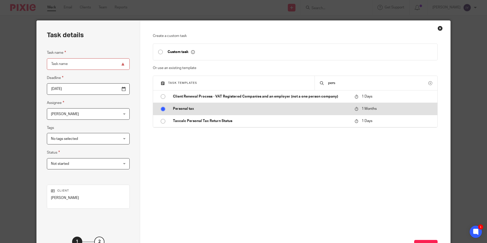
radio input "true"
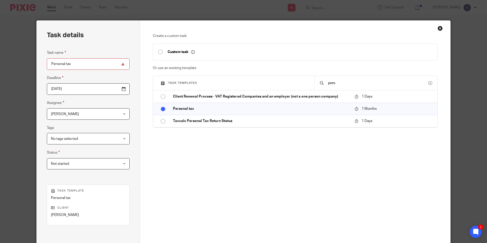
click at [90, 113] on span "[PERSON_NAME]" at bounding box center [82, 114] width 63 height 11
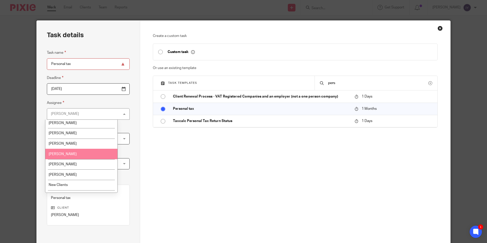
scroll to position [127, 0]
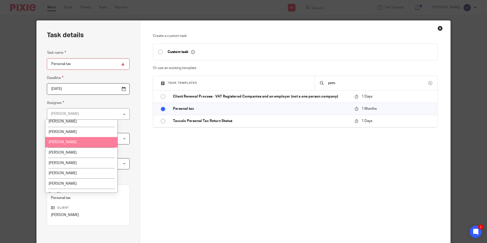
click at [93, 142] on li "[PERSON_NAME]" at bounding box center [81, 142] width 72 height 10
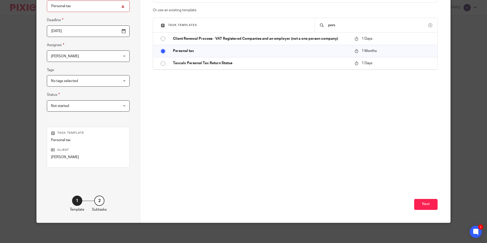
scroll to position [58, 0]
click at [431, 203] on button "Next" at bounding box center [425, 204] width 23 height 11
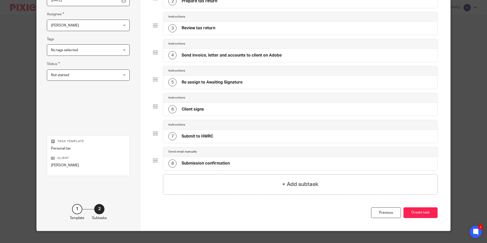
scroll to position [97, 0]
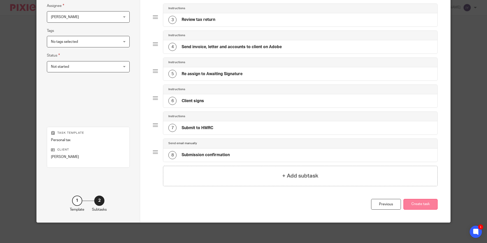
click at [420, 208] on button "Create task" at bounding box center [421, 204] width 34 height 11
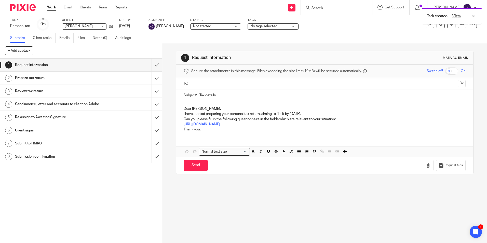
click at [328, 5] on div "Task created. View" at bounding box center [363, 14] width 238 height 19
click at [329, 10] on div "Task created. View" at bounding box center [363, 14] width 238 height 19
click at [331, 9] on div "Task created. View" at bounding box center [363, 14] width 238 height 19
click at [332, 8] on div "Task created. View" at bounding box center [363, 14] width 238 height 19
click at [332, 8] on input "Search" at bounding box center [334, 8] width 46 height 5
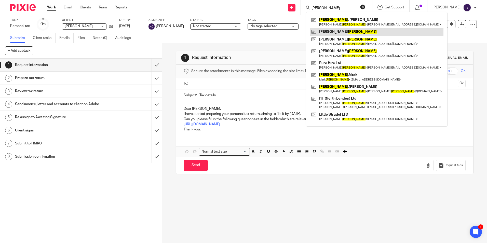
type input "[PERSON_NAME]"
click at [352, 34] on link at bounding box center [376, 32] width 133 height 8
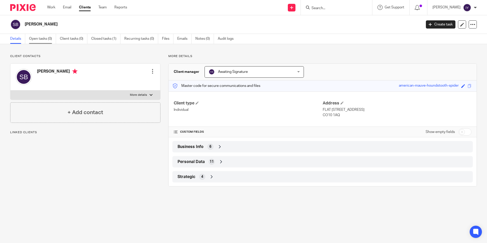
click at [47, 37] on link "Open tasks (0)" at bounding box center [42, 39] width 27 height 10
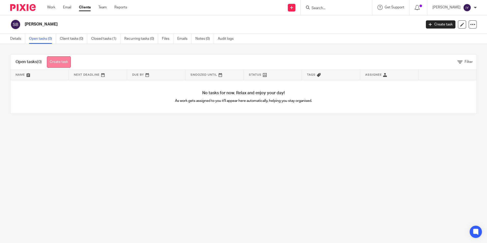
click at [67, 63] on link "Create task" at bounding box center [59, 61] width 24 height 11
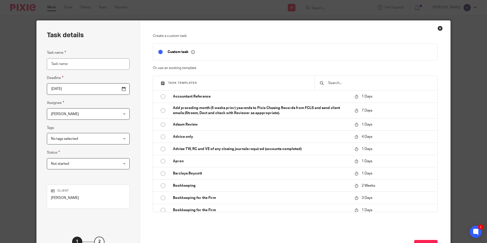
click at [354, 86] on div at bounding box center [376, 83] width 123 height 14
click at [362, 84] on input "text" at bounding box center [380, 83] width 105 height 6
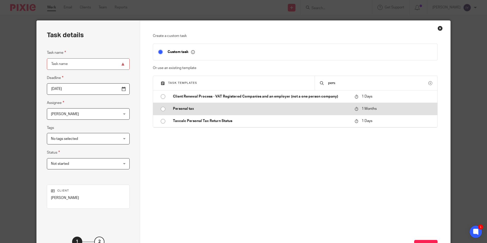
type input "pers"
click at [231, 109] on p "Personal tax" at bounding box center [261, 108] width 177 height 5
type input "2025-10-19"
type input "Personal tax"
checkbox input "false"
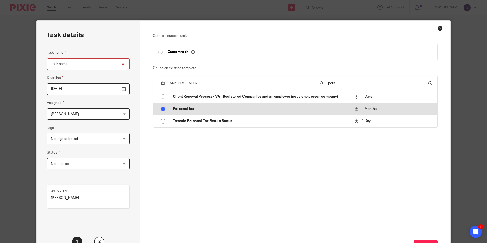
radio input "true"
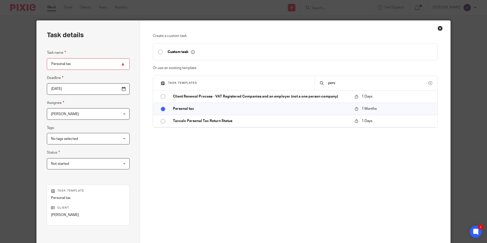
click at [66, 113] on span "[PERSON_NAME]" at bounding box center [65, 114] width 28 height 4
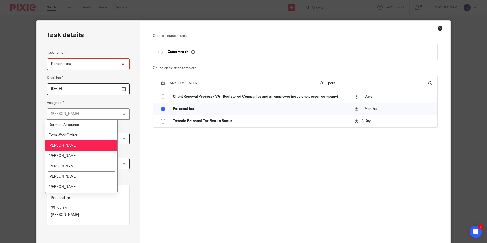
scroll to position [102, 0]
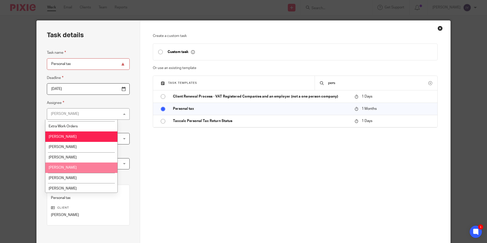
click at [75, 166] on li "[PERSON_NAME]" at bounding box center [81, 168] width 72 height 10
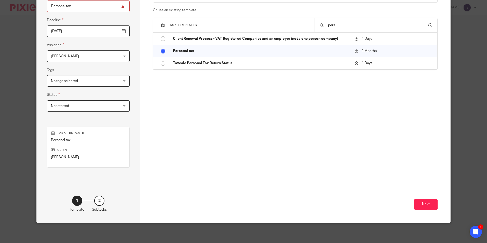
scroll to position [58, 0]
click at [421, 205] on button "Next" at bounding box center [425, 204] width 23 height 11
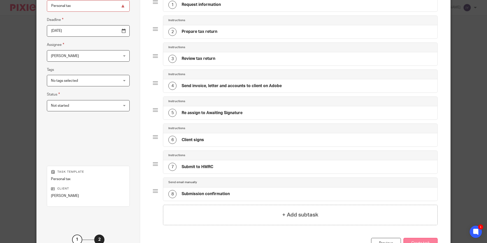
click at [416, 240] on button "Create task" at bounding box center [421, 243] width 34 height 11
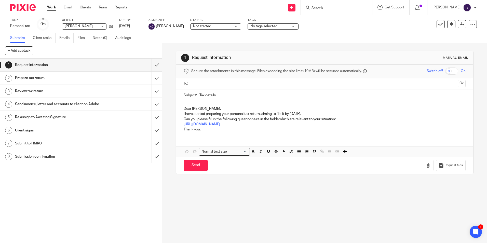
click at [350, 8] on div "Task created. View" at bounding box center [363, 14] width 238 height 19
click at [334, 9] on input "Search" at bounding box center [334, 8] width 46 height 5
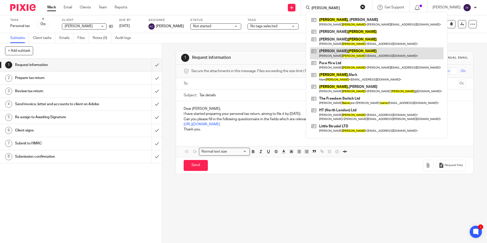
type input "bauer"
click at [345, 53] on link at bounding box center [376, 53] width 133 height 12
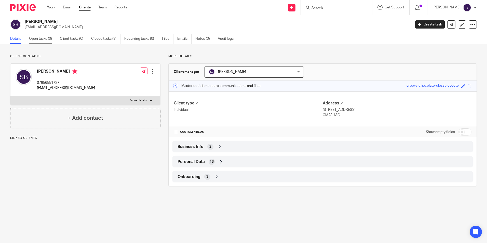
click at [46, 36] on link "Open tasks (0)" at bounding box center [42, 39] width 27 height 10
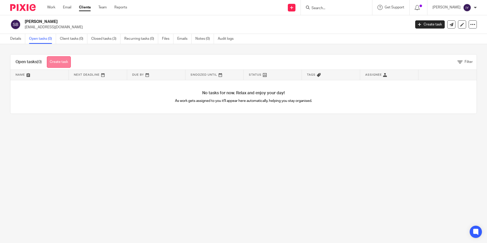
click at [65, 66] on link "Create task" at bounding box center [59, 61] width 24 height 11
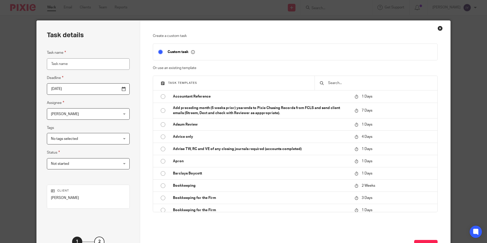
click at [81, 112] on span "[PERSON_NAME]" at bounding box center [82, 114] width 63 height 11
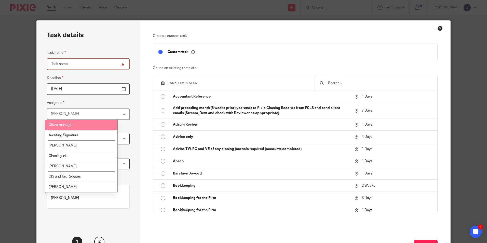
click at [337, 85] on input "text" at bounding box center [380, 83] width 105 height 6
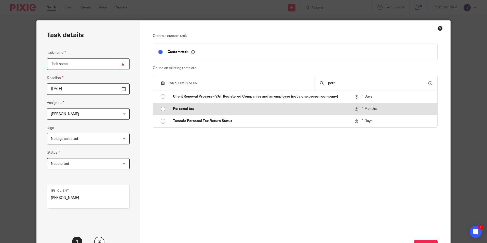
type input "pers"
click at [213, 110] on p "Personal tax" at bounding box center [261, 108] width 177 height 5
type input "[DATE]"
type input "Personal tax"
checkbox input "false"
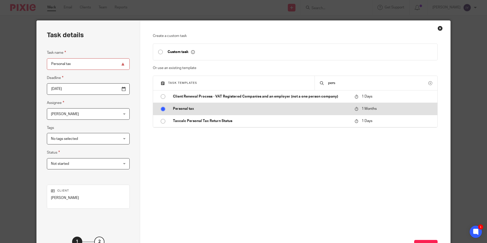
radio input "true"
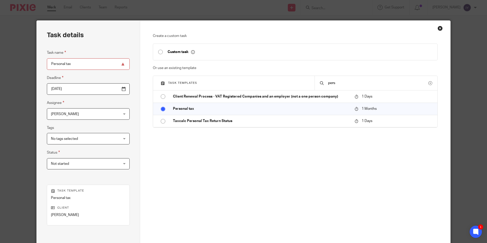
click at [73, 116] on span "[PERSON_NAME]" at bounding box center [82, 114] width 63 height 11
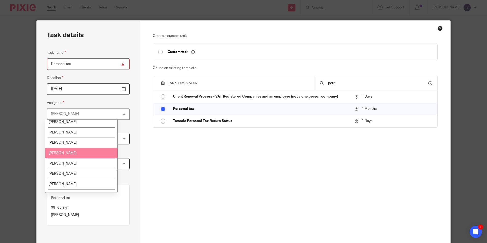
scroll to position [127, 0]
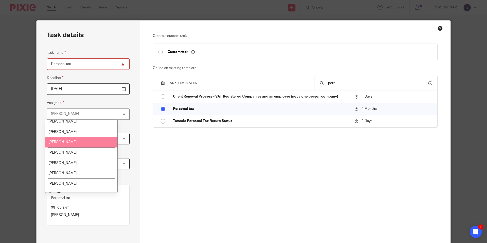
click at [89, 144] on li "[PERSON_NAME]" at bounding box center [81, 142] width 72 height 10
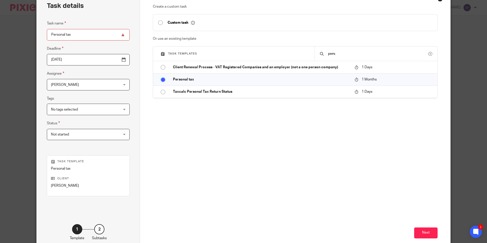
scroll to position [58, 0]
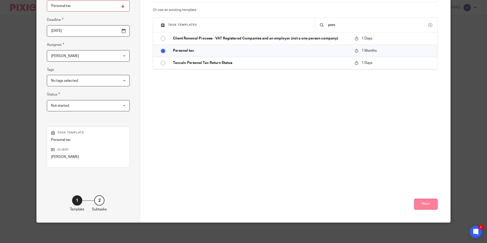
click at [433, 203] on button "Next" at bounding box center [425, 204] width 23 height 11
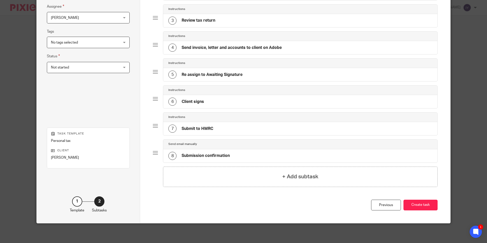
scroll to position [97, 0]
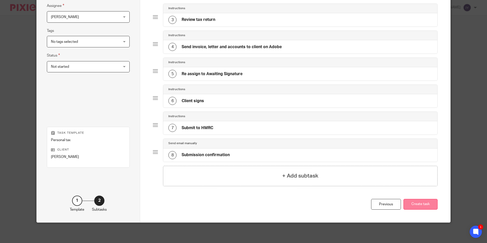
click at [416, 204] on button "Create task" at bounding box center [421, 204] width 34 height 11
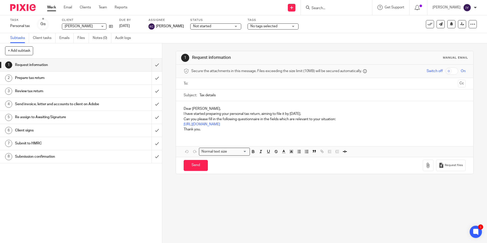
click at [321, 6] on input "Search" at bounding box center [334, 8] width 46 height 5
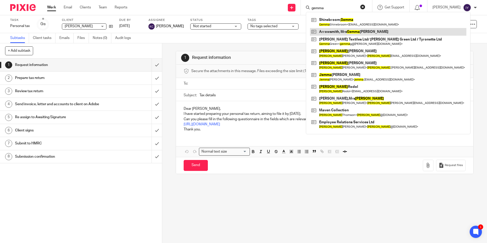
type input "gemma"
click at [364, 29] on link at bounding box center [388, 32] width 156 height 8
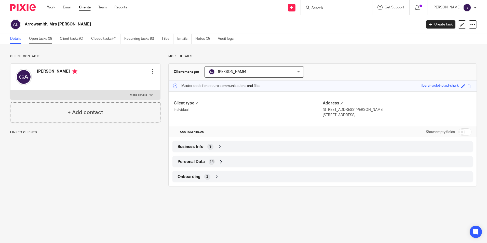
click at [49, 41] on link "Open tasks (0)" at bounding box center [42, 39] width 27 height 10
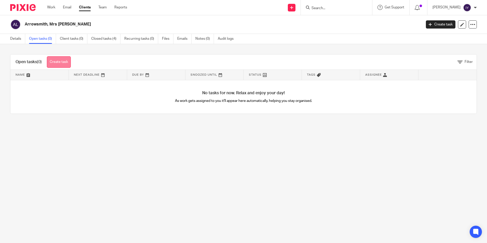
click at [54, 60] on link "Create task" at bounding box center [59, 61] width 24 height 11
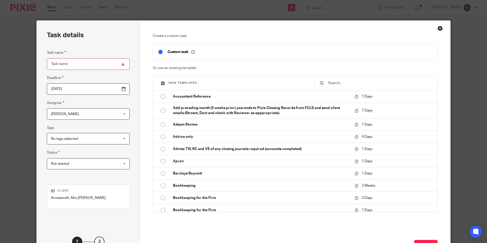
click at [344, 80] on input "text" at bounding box center [380, 83] width 105 height 6
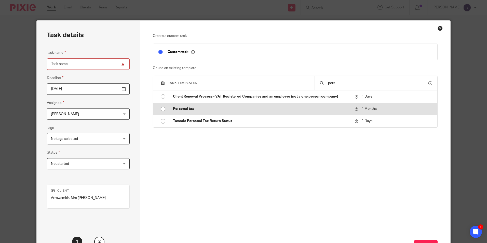
type input "pers"
click at [234, 106] on p "Personal tax" at bounding box center [261, 108] width 177 height 5
type input "[DATE]"
type input "Personal tax"
checkbox input "false"
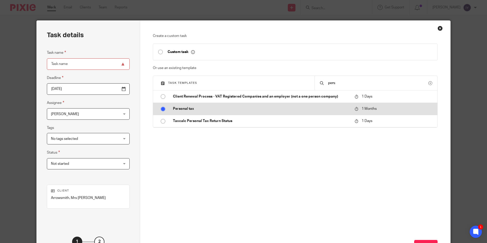
radio input "true"
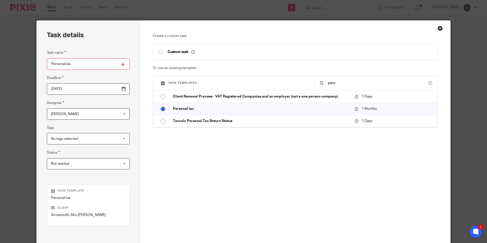
click at [78, 115] on span "[PERSON_NAME]" at bounding box center [82, 114] width 63 height 11
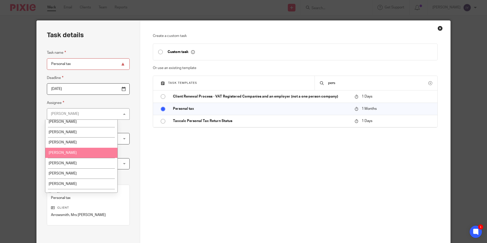
scroll to position [127, 0]
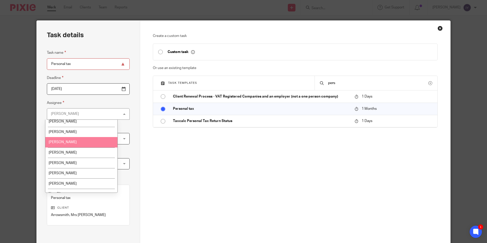
click at [82, 144] on li "[PERSON_NAME]" at bounding box center [81, 142] width 72 height 10
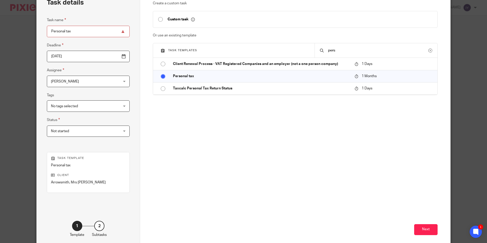
scroll to position [51, 0]
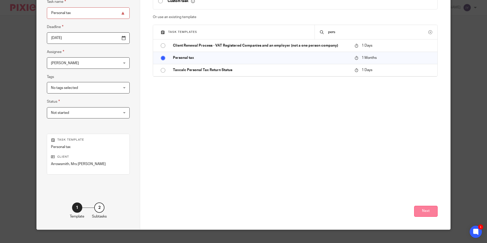
click at [430, 211] on button "Next" at bounding box center [425, 211] width 23 height 11
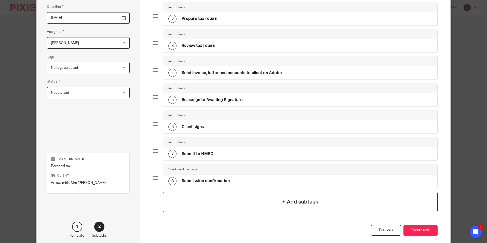
scroll to position [97, 0]
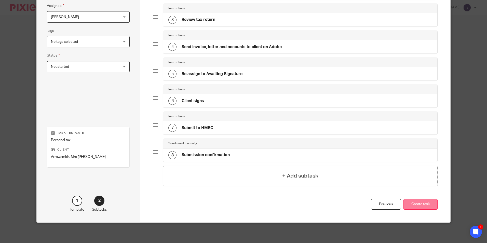
click at [409, 210] on button "Create task" at bounding box center [421, 204] width 34 height 11
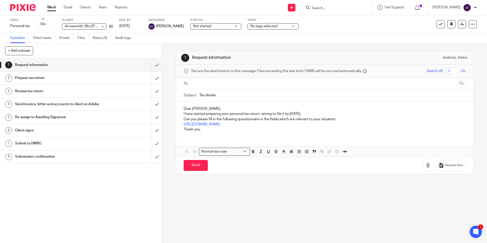
click at [329, 10] on input "Search" at bounding box center [334, 8] width 46 height 5
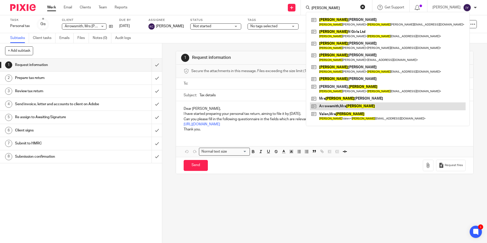
type input "lisa"
click at [353, 106] on link at bounding box center [388, 106] width 156 height 8
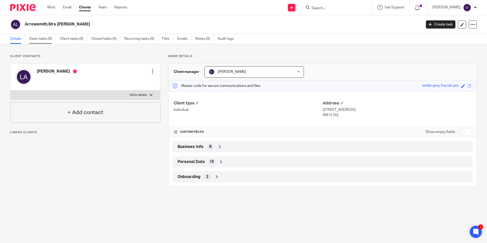
click at [46, 41] on link "Open tasks (0)" at bounding box center [42, 39] width 27 height 10
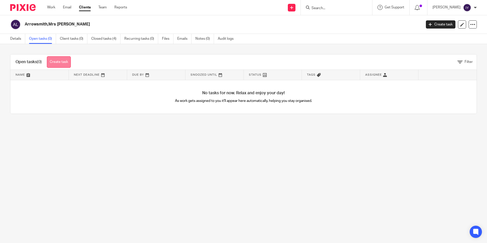
click at [56, 67] on link "Create task" at bounding box center [59, 61] width 24 height 11
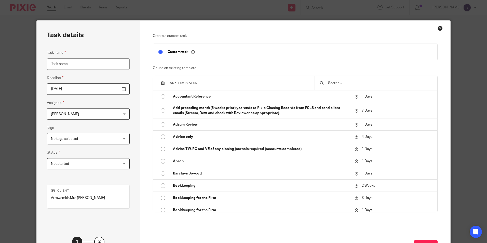
click at [347, 84] on input "text" at bounding box center [380, 83] width 105 height 6
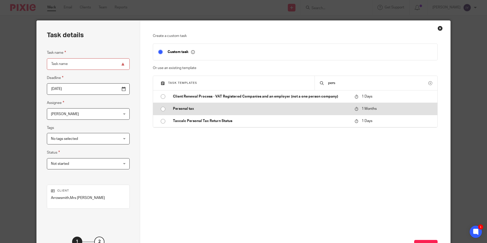
type input "pers"
click at [207, 112] on td "Personal tax" at bounding box center [260, 109] width 184 height 12
type input "2025-10-19"
type input "Personal tax"
checkbox input "false"
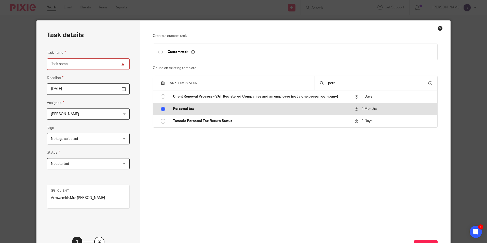
radio input "true"
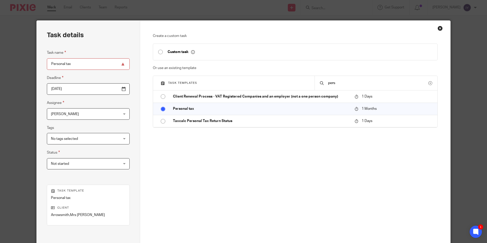
click at [69, 114] on span "[PERSON_NAME]" at bounding box center [82, 114] width 63 height 11
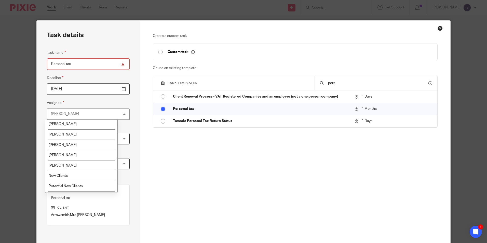
scroll to position [145, 0]
click at [96, 127] on li "[PERSON_NAME]" at bounding box center [81, 124] width 72 height 10
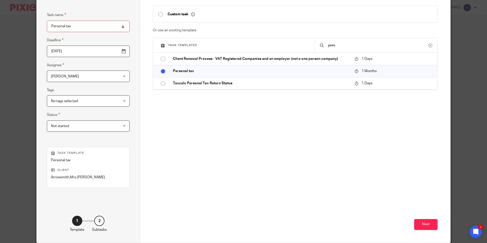
scroll to position [51, 0]
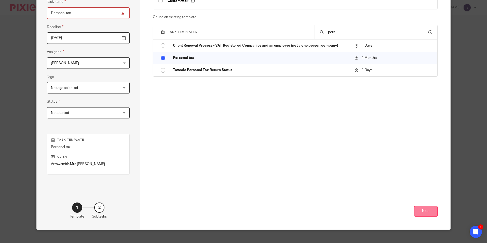
click at [418, 210] on button "Next" at bounding box center [425, 211] width 23 height 11
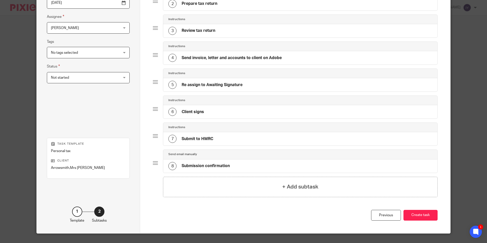
scroll to position [97, 0]
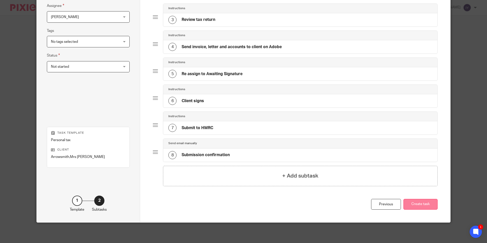
click at [415, 207] on button "Create task" at bounding box center [421, 204] width 34 height 11
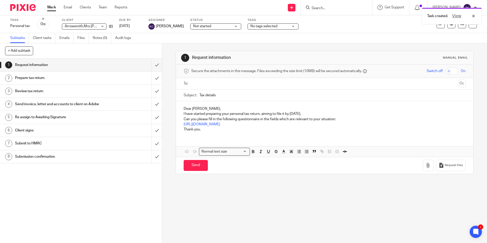
click at [340, 9] on div "Task created. View" at bounding box center [363, 14] width 238 height 19
click at [335, 8] on div "Task created. View" at bounding box center [363, 14] width 238 height 19
click at [320, 9] on div "Task created. View" at bounding box center [363, 14] width 238 height 19
click at [338, 6] on input "Search" at bounding box center [334, 8] width 46 height 5
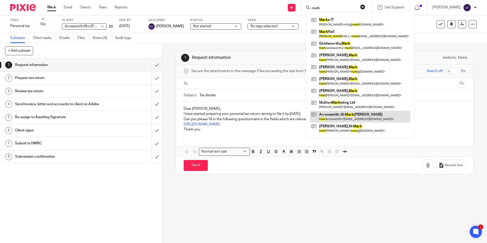
type input "mark"
click at [357, 117] on link at bounding box center [360, 117] width 100 height 12
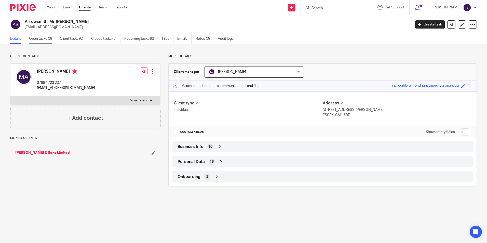
click at [37, 37] on link "Open tasks (0)" at bounding box center [42, 39] width 27 height 10
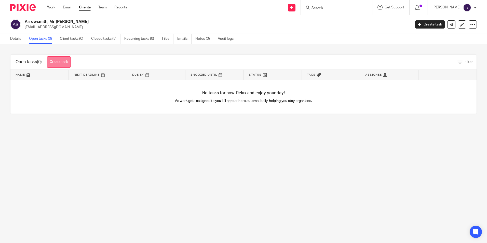
click at [65, 61] on link "Create task" at bounding box center [59, 61] width 24 height 11
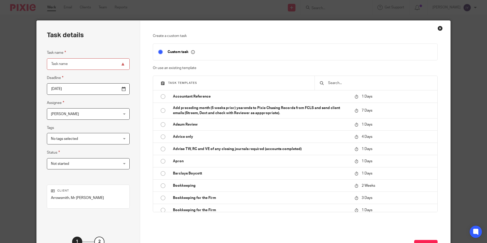
click at [78, 113] on span "[PERSON_NAME]" at bounding box center [82, 114] width 63 height 11
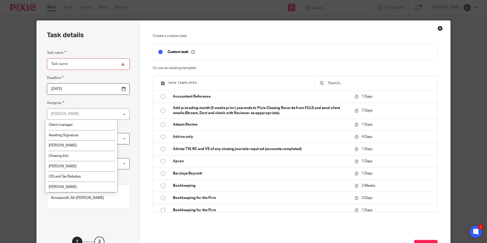
click at [360, 82] on input "text" at bounding box center [380, 83] width 105 height 6
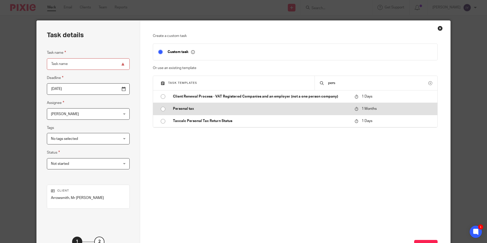
type input "pers"
click at [256, 108] on p "Personal tax" at bounding box center [261, 108] width 177 height 5
type input "[DATE]"
type input "Personal tax"
checkbox input "false"
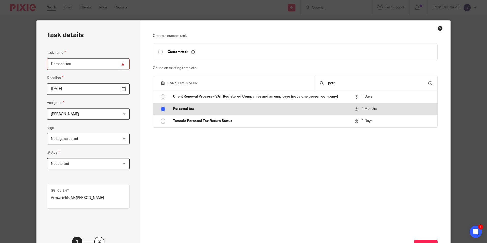
radio input "true"
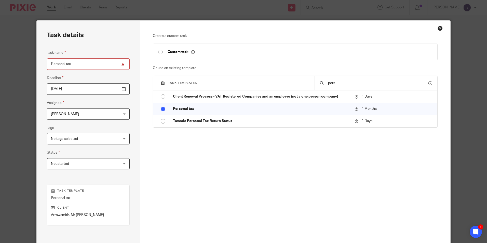
click at [88, 113] on span "[PERSON_NAME]" at bounding box center [82, 114] width 63 height 11
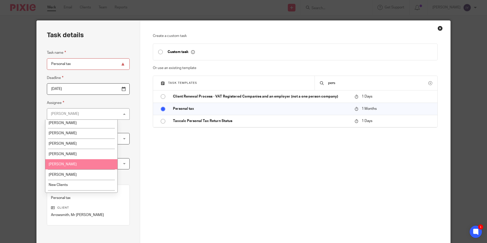
scroll to position [127, 0]
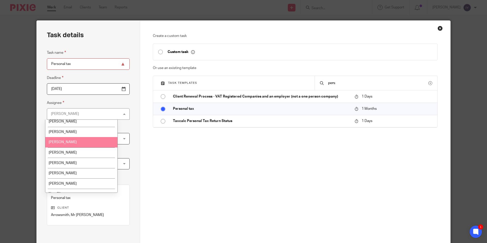
click at [85, 143] on li "[PERSON_NAME]" at bounding box center [81, 142] width 72 height 10
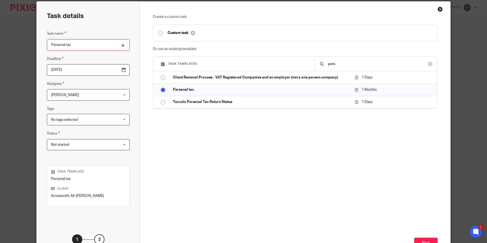
scroll to position [51, 0]
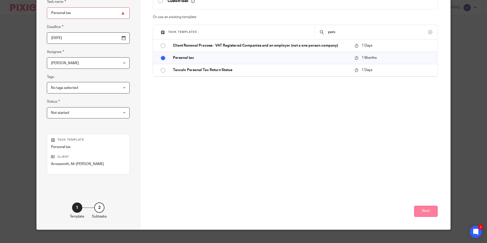
click at [427, 211] on button "Next" at bounding box center [425, 211] width 23 height 11
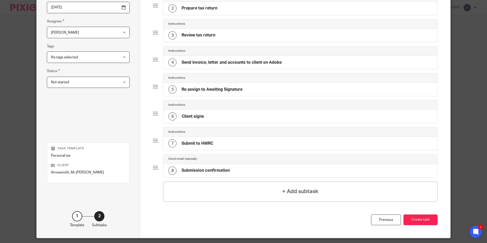
scroll to position [97, 0]
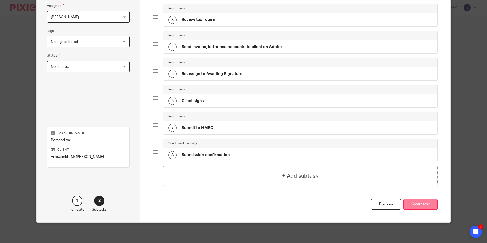
click at [420, 203] on button "Create task" at bounding box center [421, 204] width 34 height 11
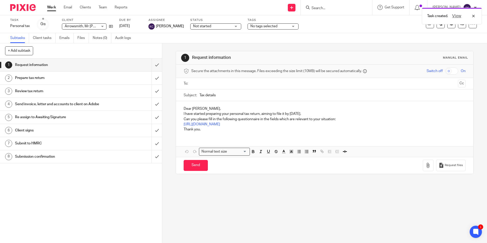
click at [340, 7] on div "Task created. View" at bounding box center [363, 14] width 238 height 19
click at [322, 8] on div "Task created. View" at bounding box center [363, 14] width 238 height 19
click at [326, 8] on div "Task created. View" at bounding box center [363, 14] width 238 height 19
drag, startPoint x: 326, startPoint y: 8, endPoint x: 322, endPoint y: 7, distance: 4.0
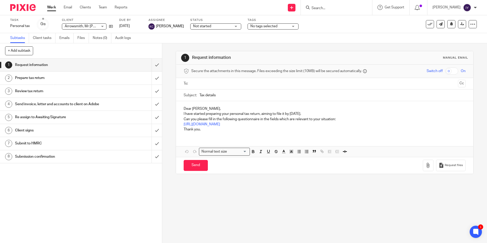
click at [322, 7] on input "Search" at bounding box center [334, 8] width 46 height 5
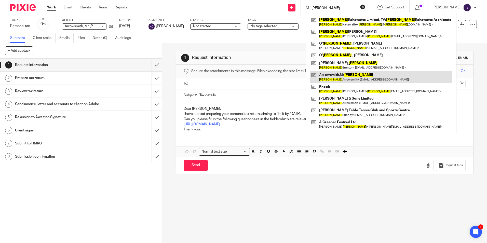
type input "neil"
click at [350, 73] on link at bounding box center [381, 77] width 142 height 12
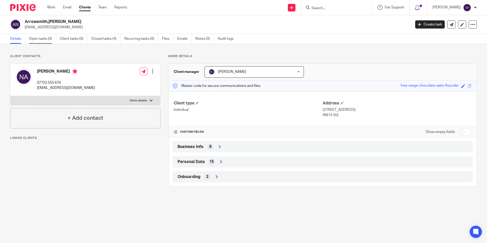
click at [48, 41] on link "Open tasks (0)" at bounding box center [42, 39] width 27 height 10
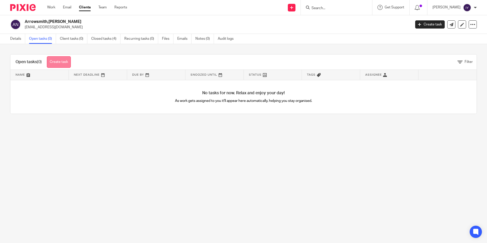
click at [66, 58] on link "Create task" at bounding box center [59, 61] width 24 height 11
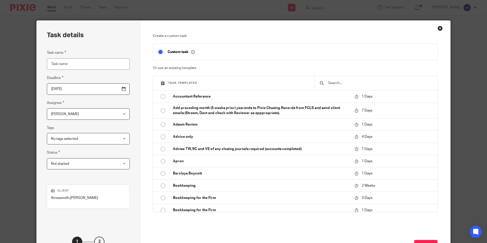
click at [85, 112] on span "[PERSON_NAME]" at bounding box center [82, 114] width 63 height 11
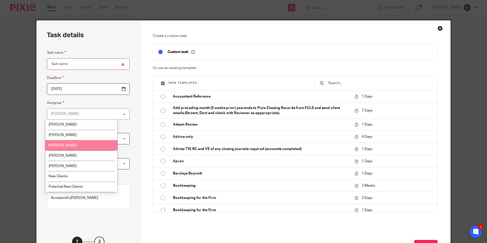
scroll to position [119, 0]
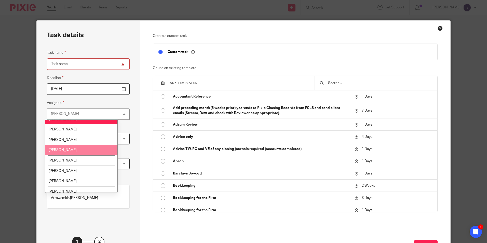
click at [83, 148] on li "[PERSON_NAME]" at bounding box center [81, 150] width 72 height 10
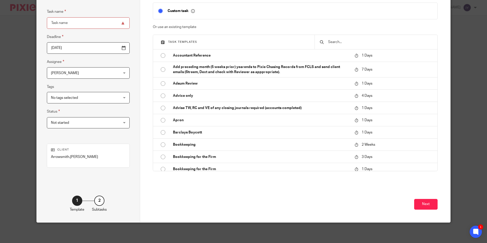
scroll to position [16, 0]
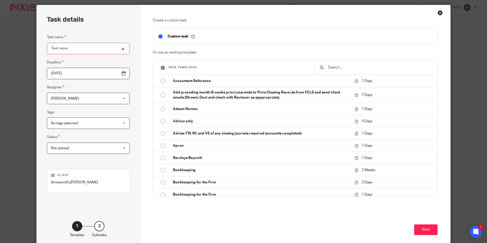
click at [90, 48] on input "Task name" at bounding box center [88, 48] width 83 height 11
click at [357, 67] on input "text" at bounding box center [380, 68] width 105 height 6
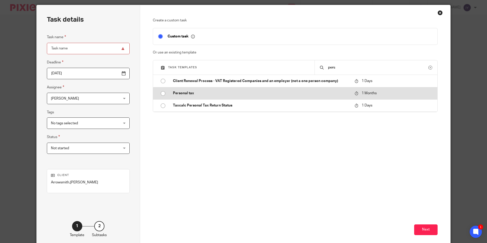
type input "pers"
click at [241, 96] on p "Personal tax" at bounding box center [261, 93] width 177 height 5
type input "[DATE]"
type input "Personal tax"
checkbox input "false"
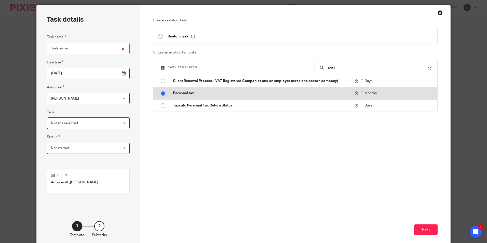
radio input "true"
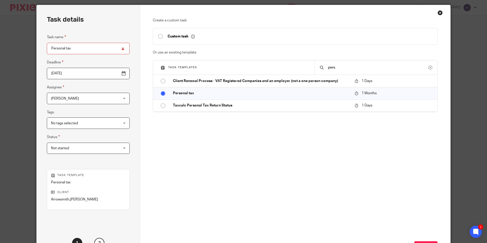
click at [236, 137] on div "Create a custom task Custom task Or use an existing template Task templates per…" at bounding box center [295, 98] width 285 height 161
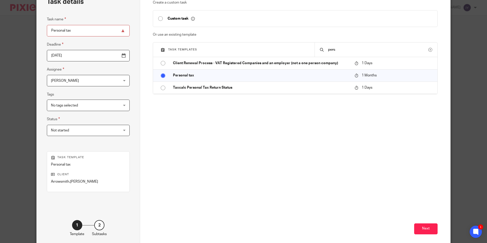
scroll to position [41, 0]
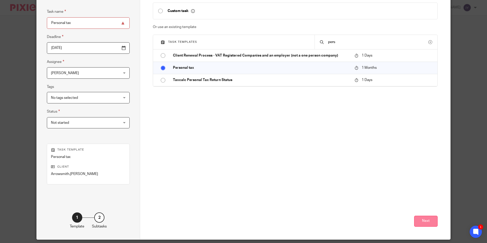
click at [432, 222] on button "Next" at bounding box center [425, 221] width 23 height 11
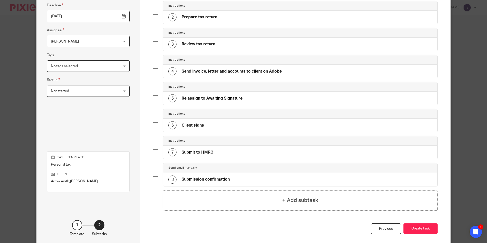
scroll to position [97, 0]
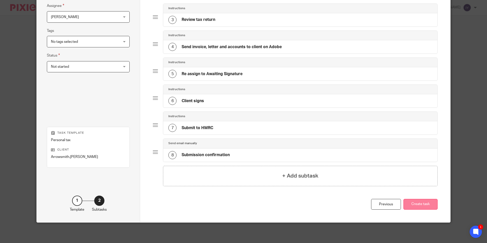
click at [419, 207] on button "Create task" at bounding box center [421, 204] width 34 height 11
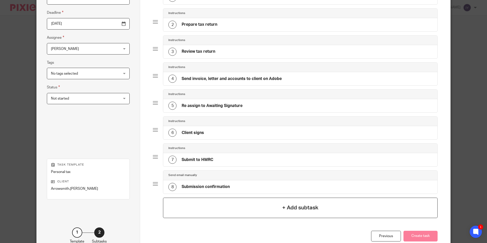
scroll to position [21, 0]
